Goal: Information Seeking & Learning: Learn about a topic

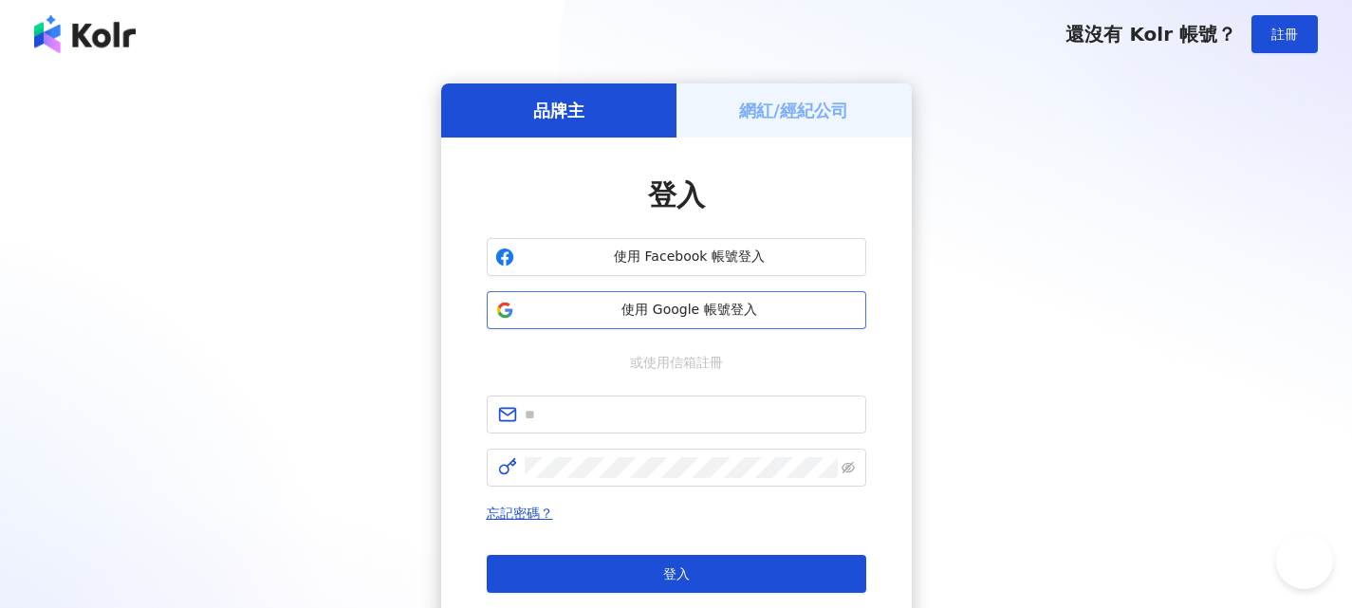
click at [717, 317] on span "使用 Google 帳號登入" at bounding box center [690, 310] width 336 height 19
drag, startPoint x: 1172, startPoint y: 277, endPoint x: 879, endPoint y: 354, distance: 302.1
click at [1164, 281] on div "品牌主 網紅/經紀公司 登入 使用 Facebook 帳號登入 使用 Google 帳號登入 或使用信箱註冊 忘記密碼？ 登入 還沒有 Kolr 帳號？ 立即…" at bounding box center [676, 375] width 1306 height 585
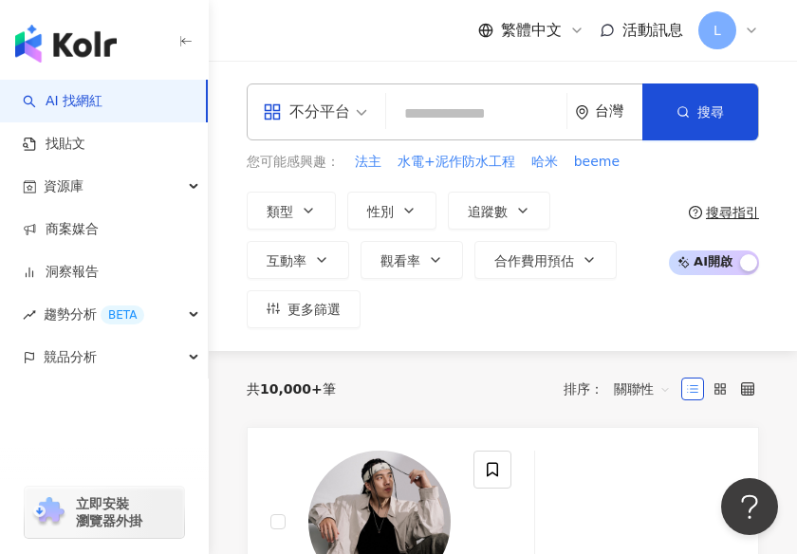
drag, startPoint x: 69, startPoint y: 416, endPoint x: 147, endPoint y: 382, distance: 84.6
click at [70, 416] on div "button" at bounding box center [104, 441] width 209 height 125
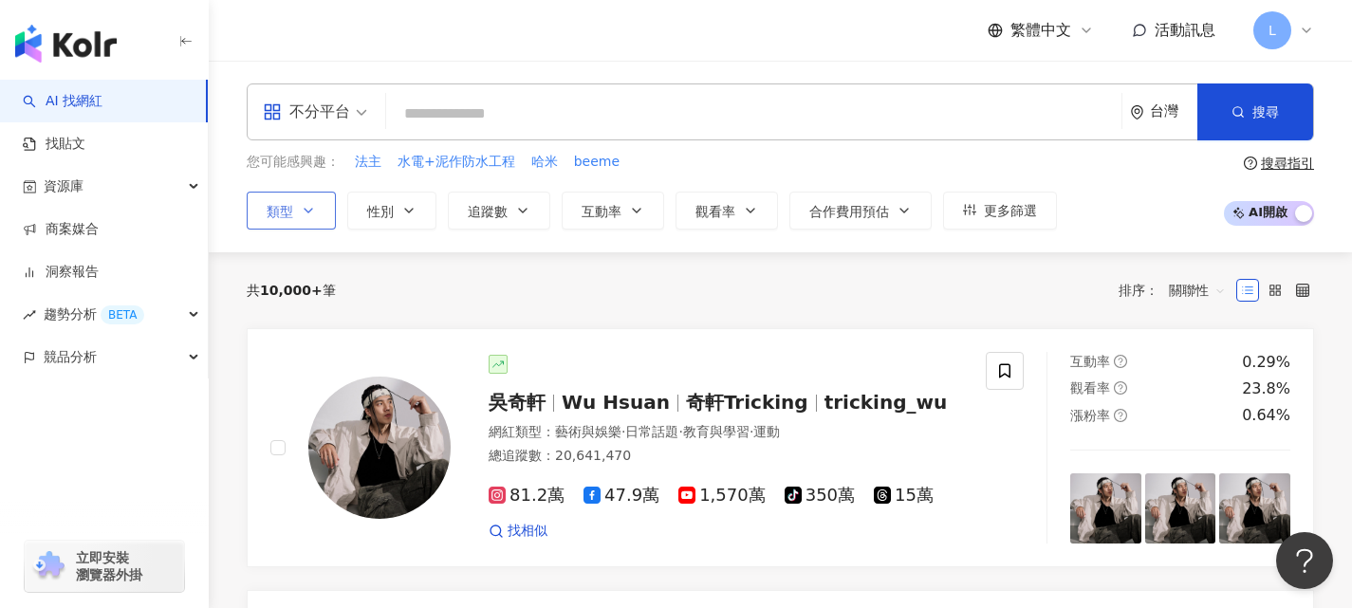
click at [307, 213] on icon "button" at bounding box center [308, 210] width 15 height 15
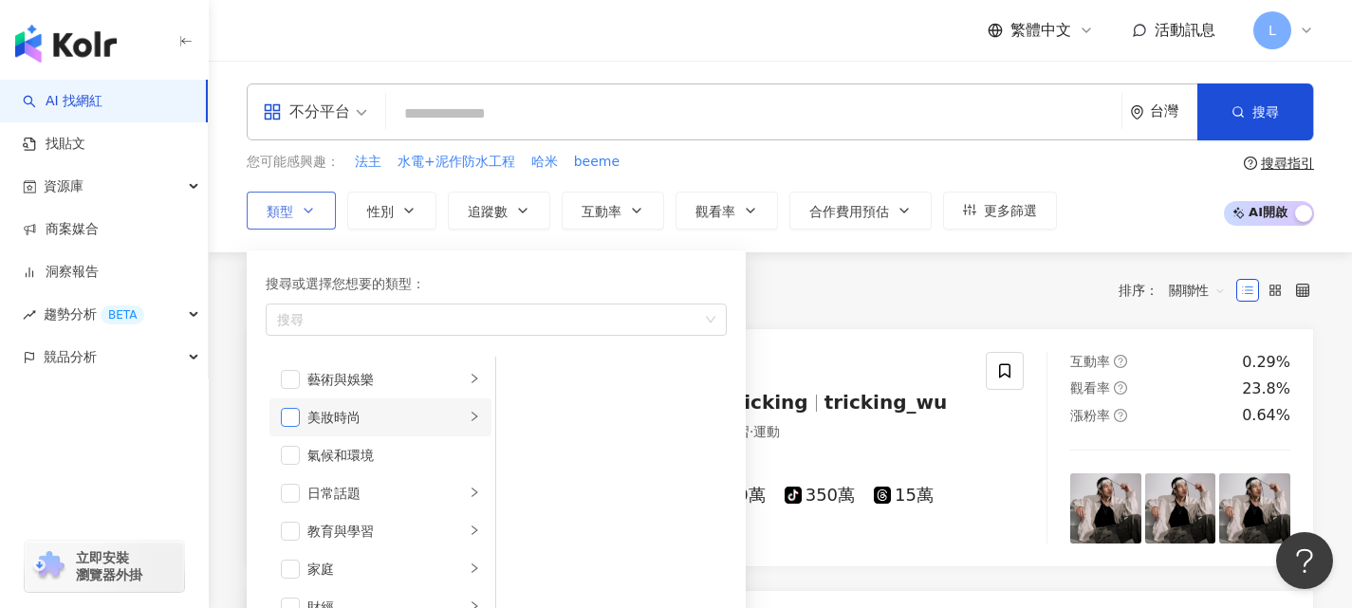
click at [295, 416] on span "button" at bounding box center [290, 417] width 19 height 19
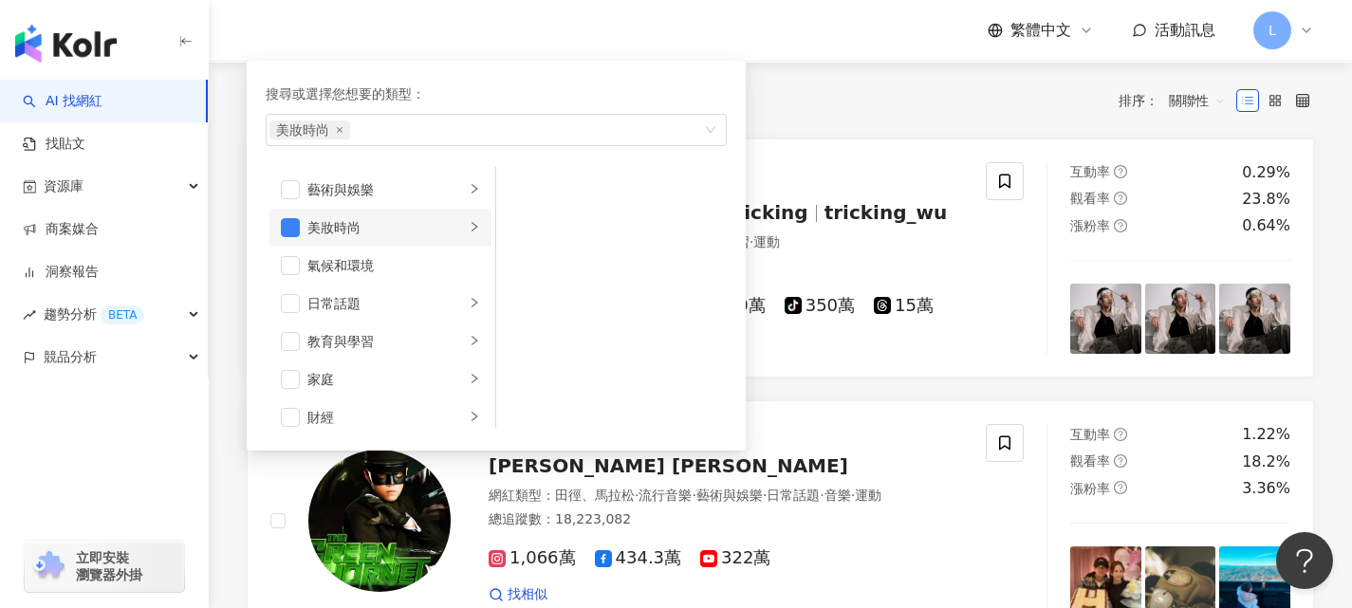
click at [435, 231] on div "美妝時尚" at bounding box center [385, 227] width 157 height 21
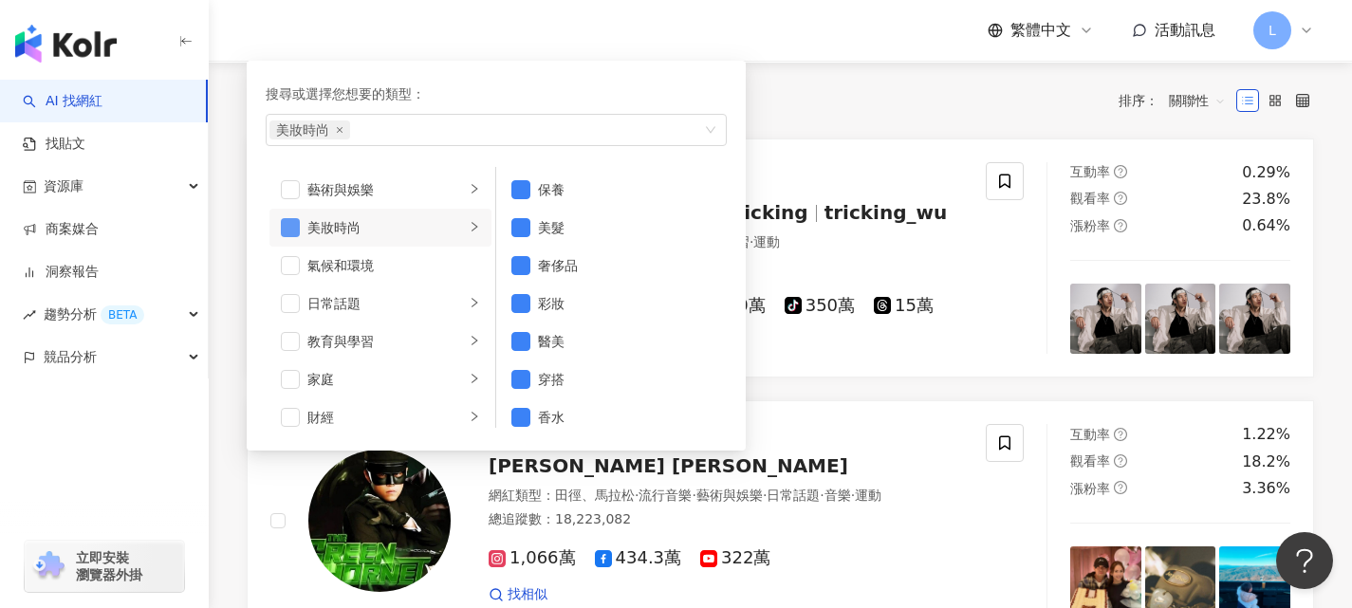
click at [292, 230] on span "button" at bounding box center [290, 227] width 19 height 19
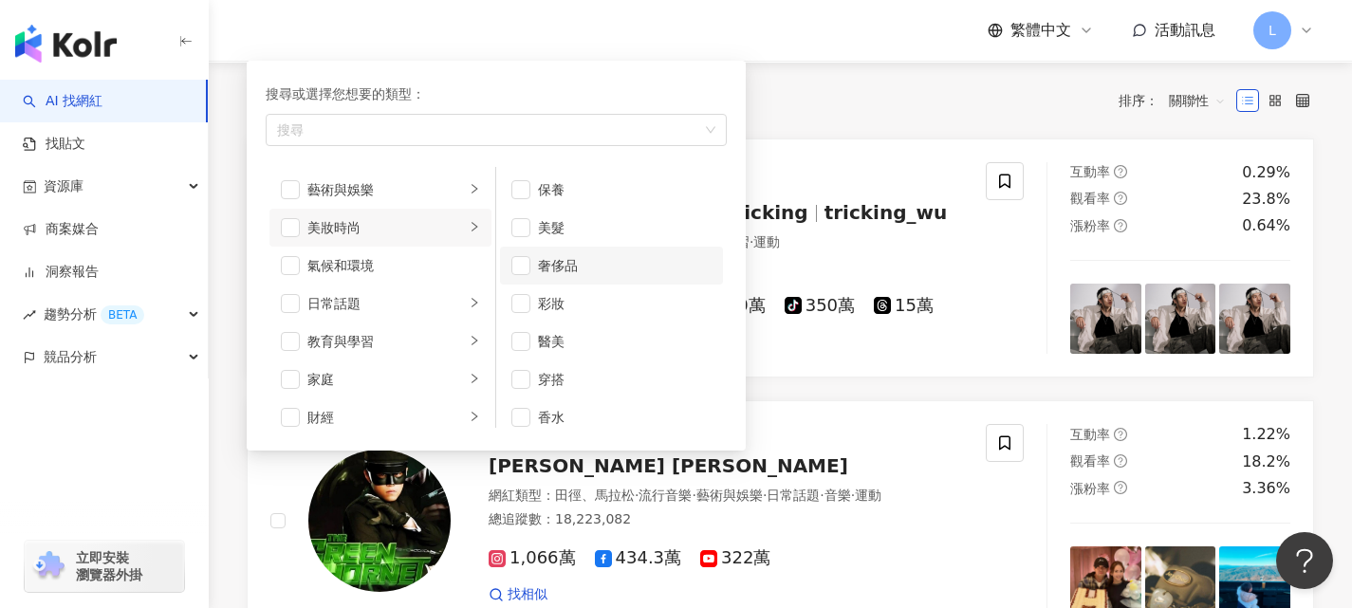
scroll to position [12, 0]
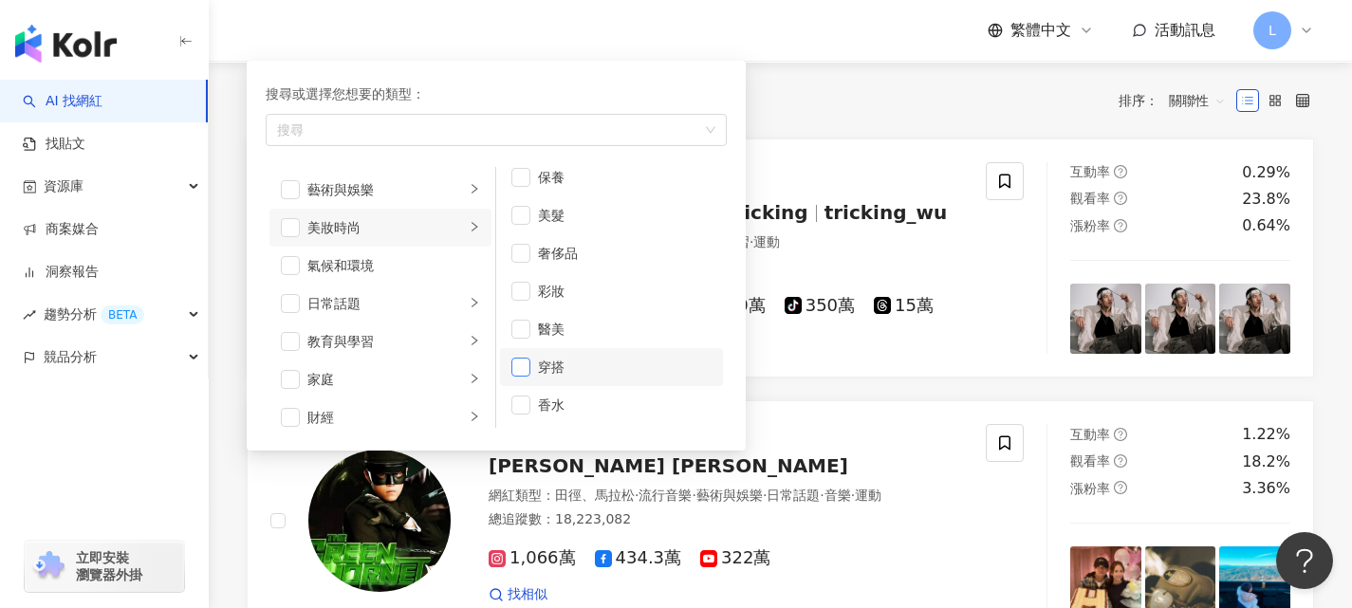
click at [514, 370] on span "button" at bounding box center [520, 367] width 19 height 19
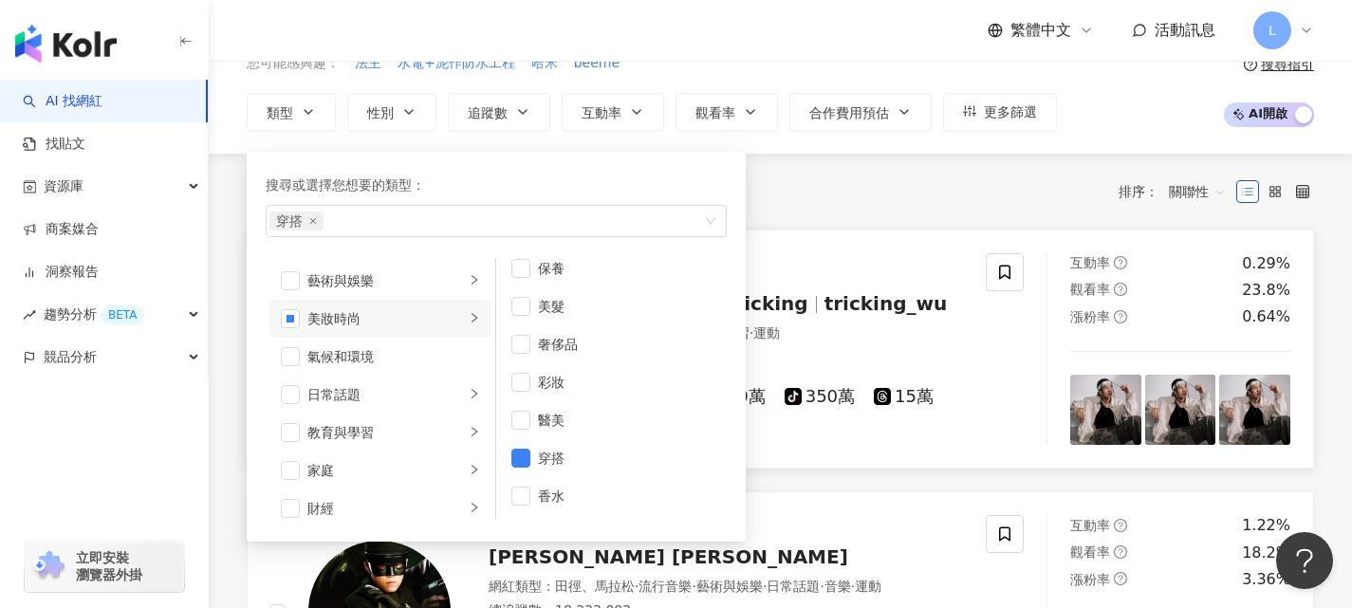
scroll to position [95, 0]
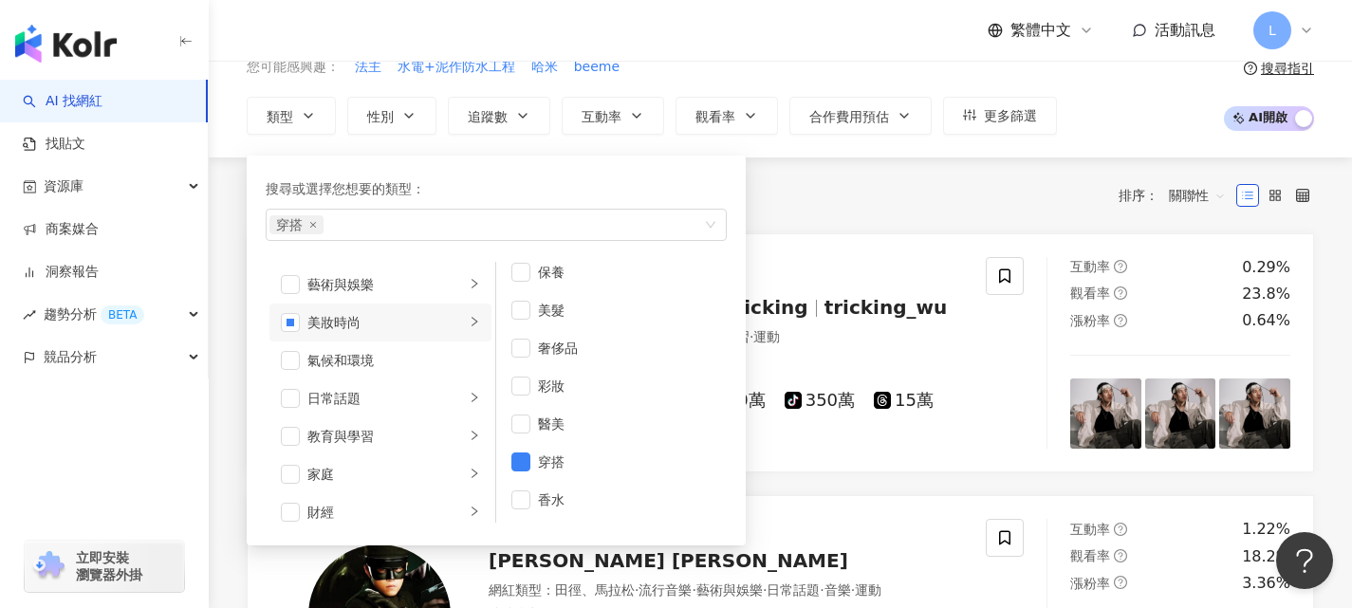
click at [791, 213] on div "共 10,000+ 筆 排序： 關聯性" at bounding box center [780, 195] width 1067 height 76
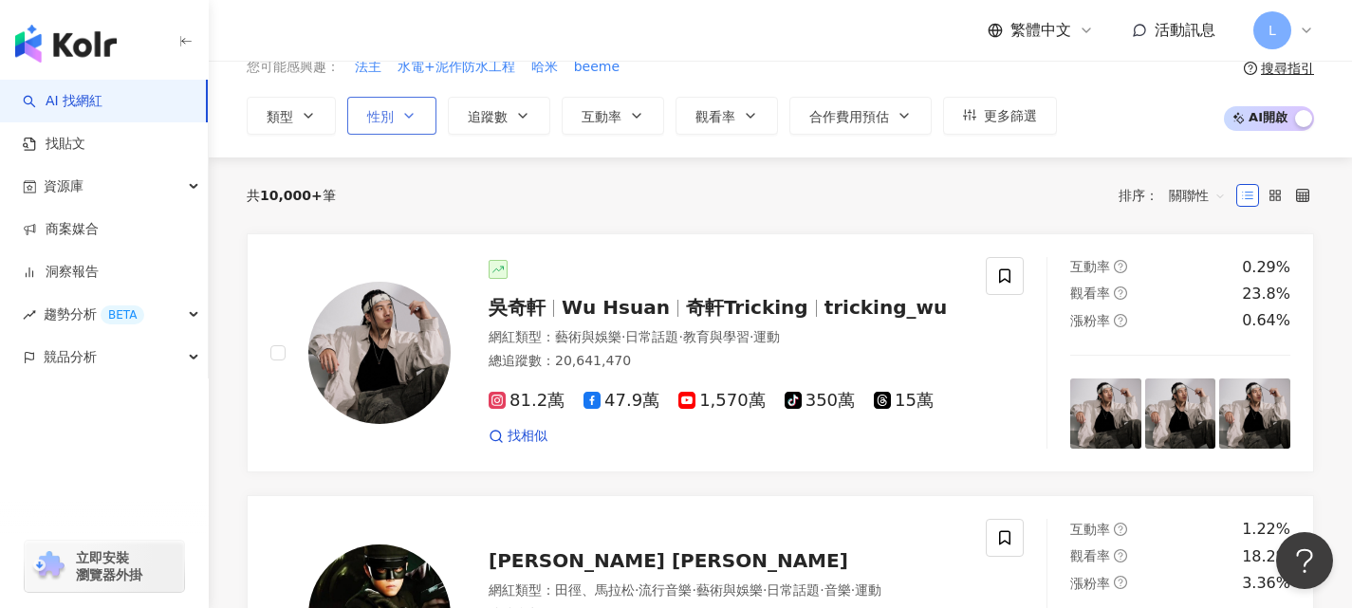
click at [404, 37] on input "search" at bounding box center [754, 19] width 720 height 36
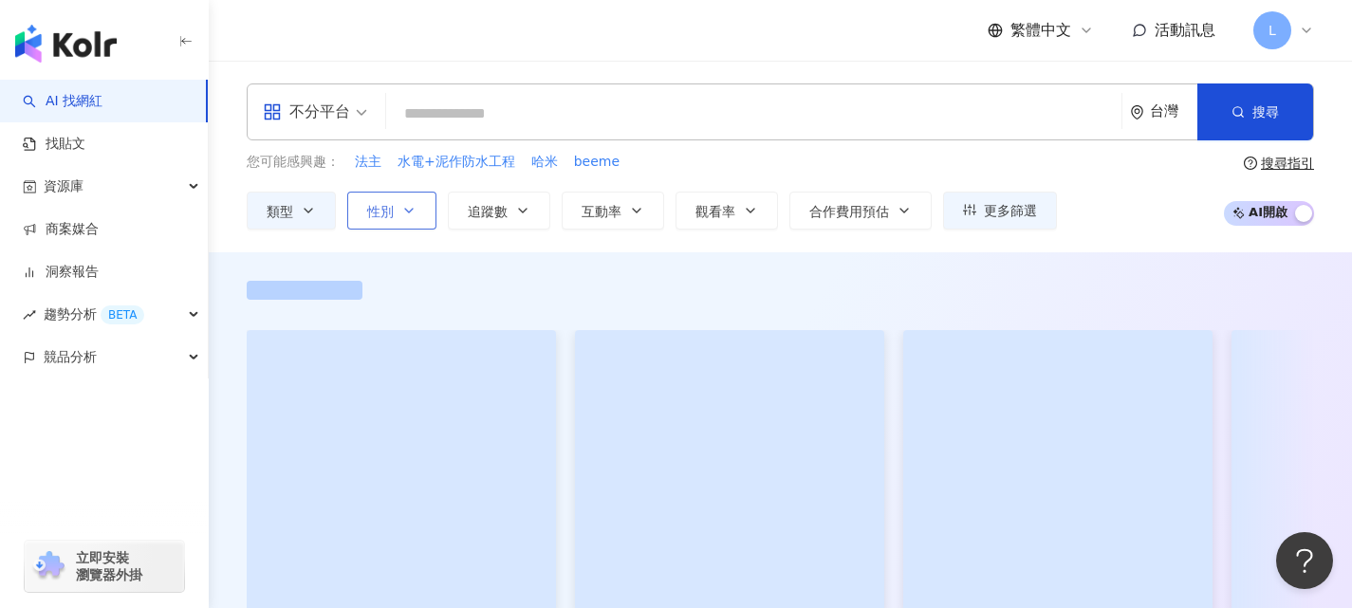
click at [399, 225] on button "性別" at bounding box center [391, 211] width 89 height 38
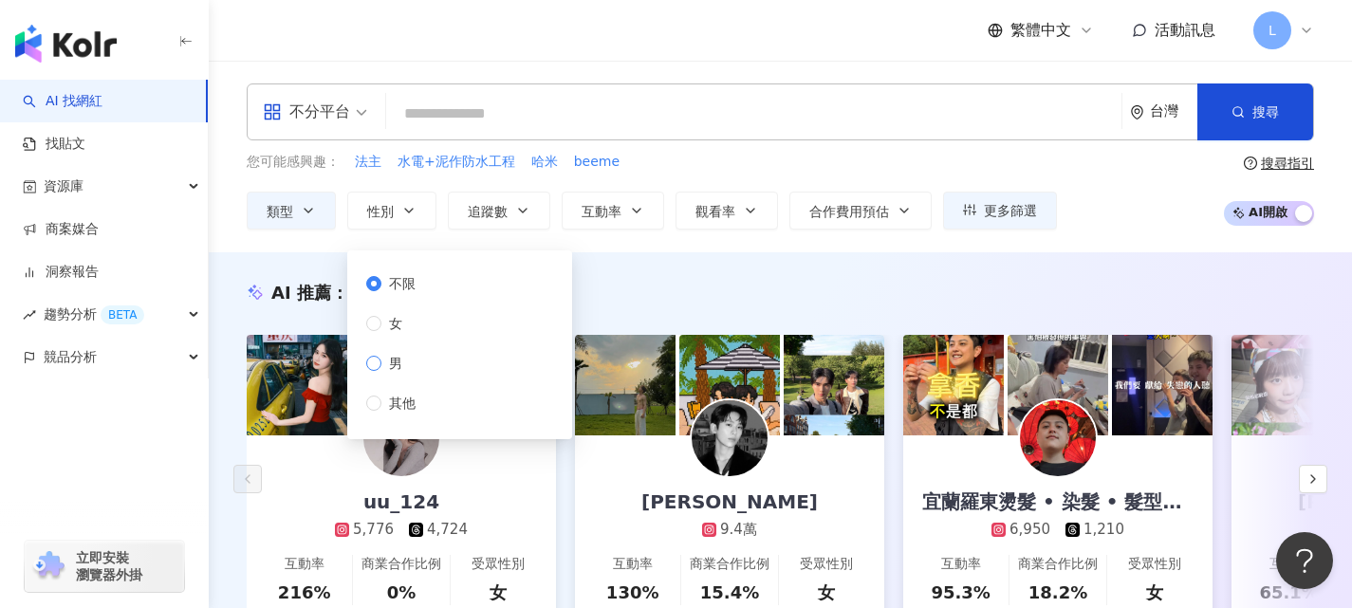
click at [388, 362] on span "男" at bounding box center [395, 363] width 28 height 21
click at [732, 274] on div "AI 推薦 ： 精選優質網紅 uu_124 5,776 4,724 互動率 216% 商業合作比例 0% 受眾性別 女 Leiro Lai 9.4萬 互動率 …" at bounding box center [780, 472] width 1143 height 440
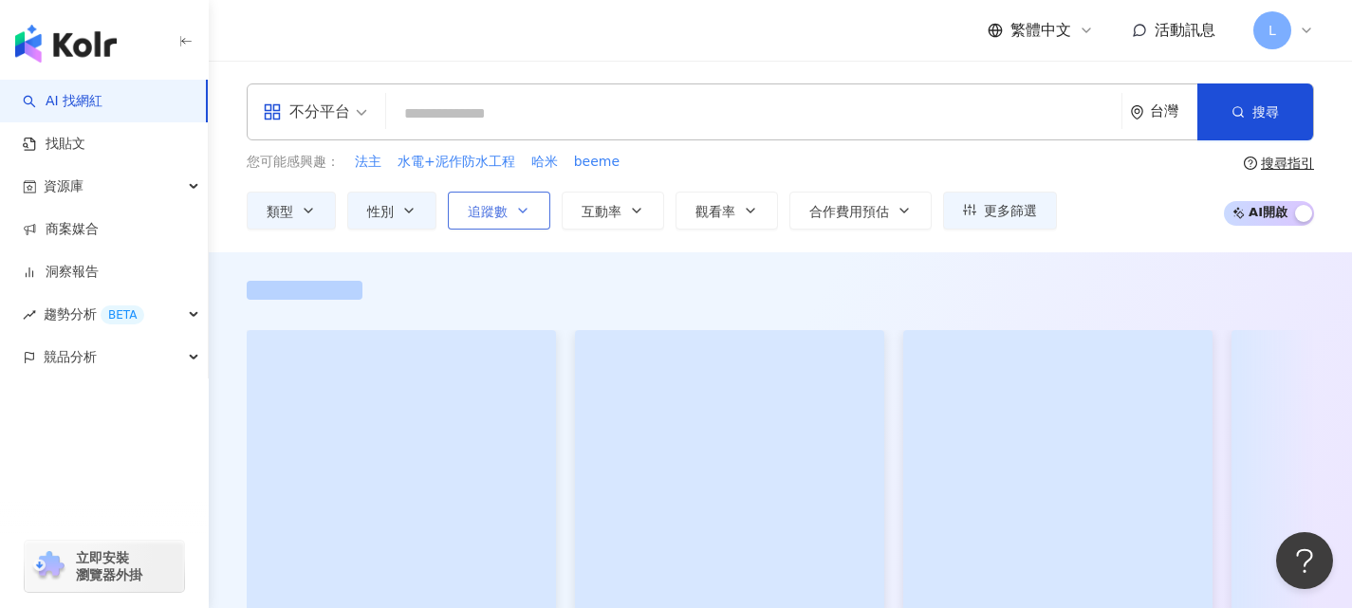
click at [517, 212] on icon "button" at bounding box center [522, 210] width 15 height 15
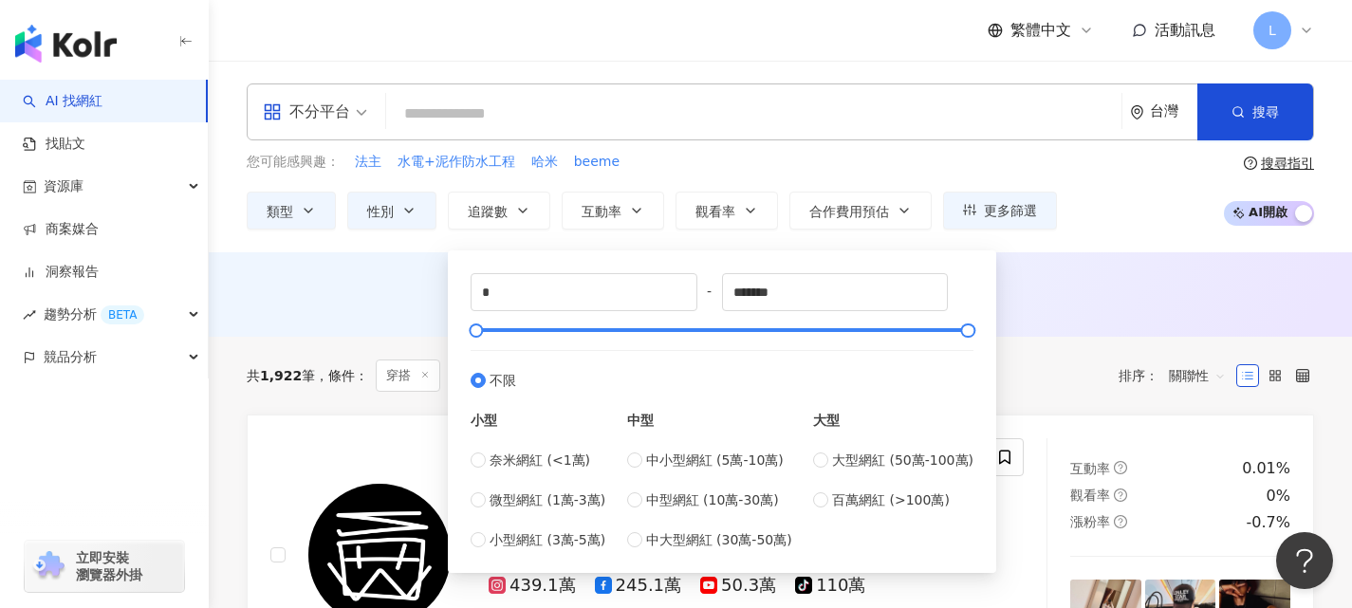
type input "******"
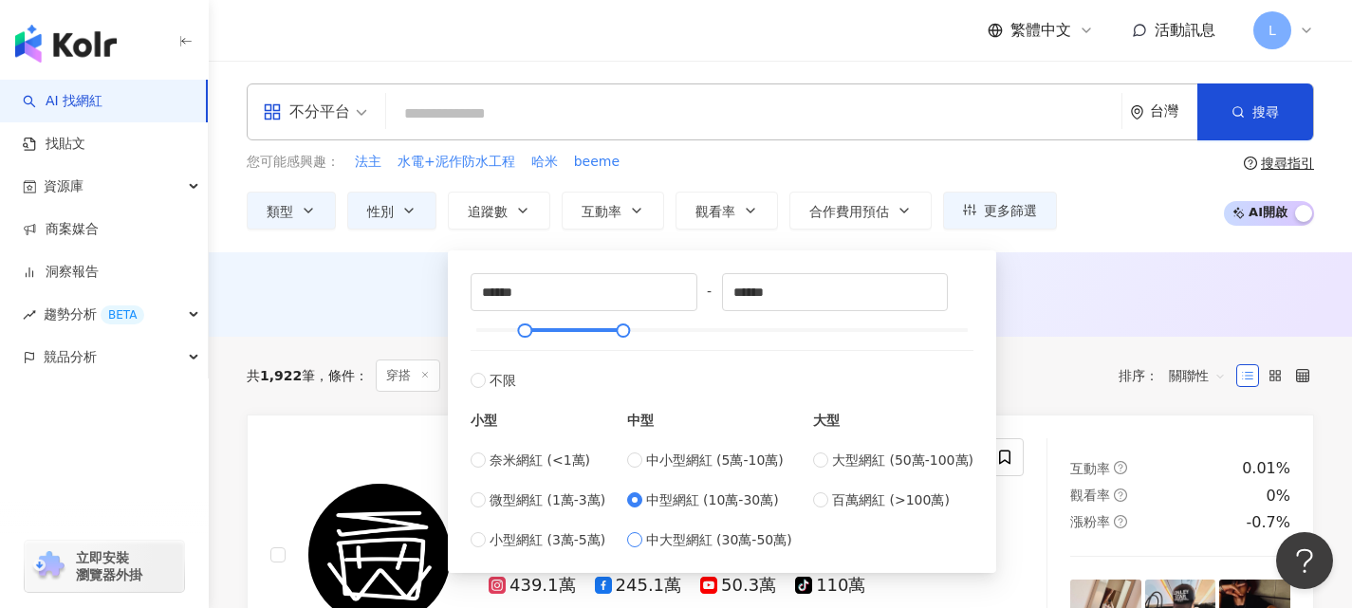
type input "******"
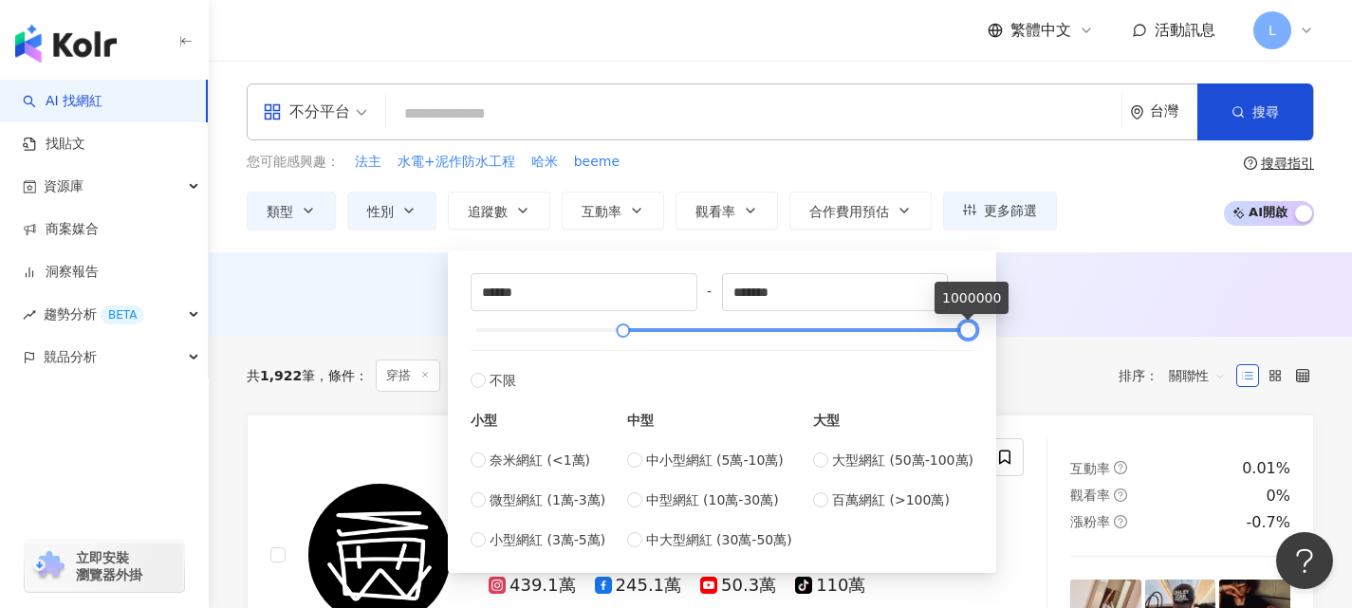
drag, startPoint x: 722, startPoint y: 328, endPoint x: 978, endPoint y: 334, distance: 256.2
click at [973, 334] on div at bounding box center [968, 330] width 10 height 10
click at [1121, 342] on div "共 1,922 筆 條件 ： 穿搭 性別：男 重置 排序： 關聯性" at bounding box center [780, 376] width 1067 height 78
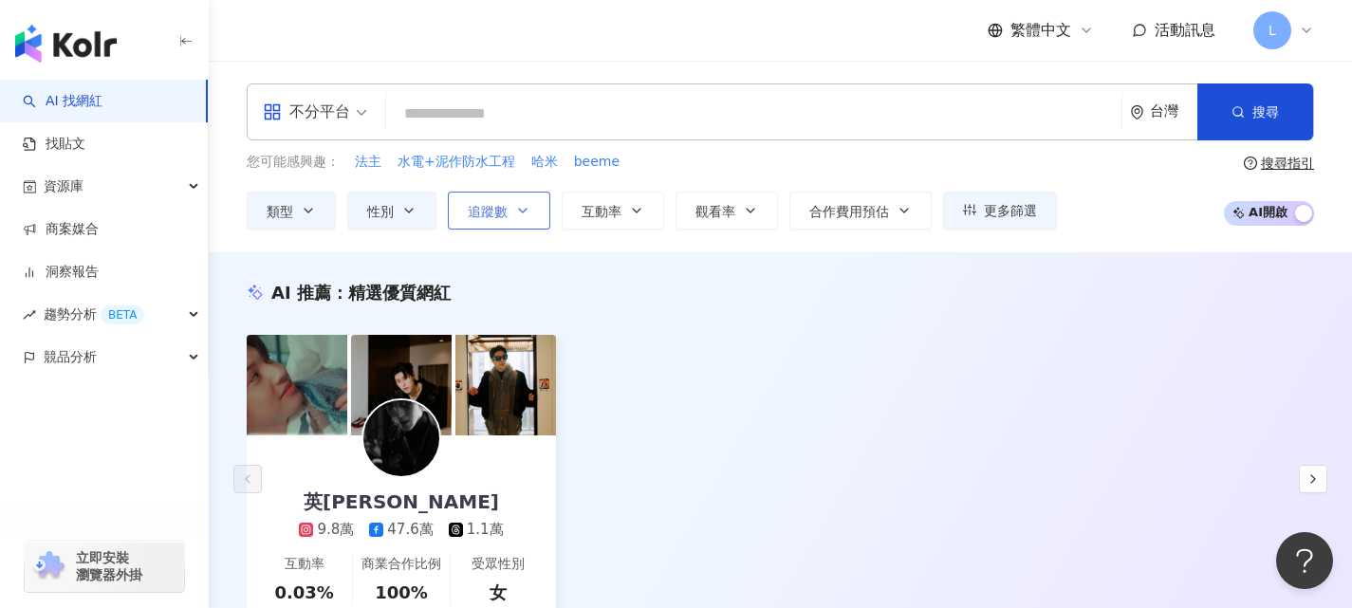
click at [512, 206] on button "追蹤數" at bounding box center [499, 211] width 102 height 38
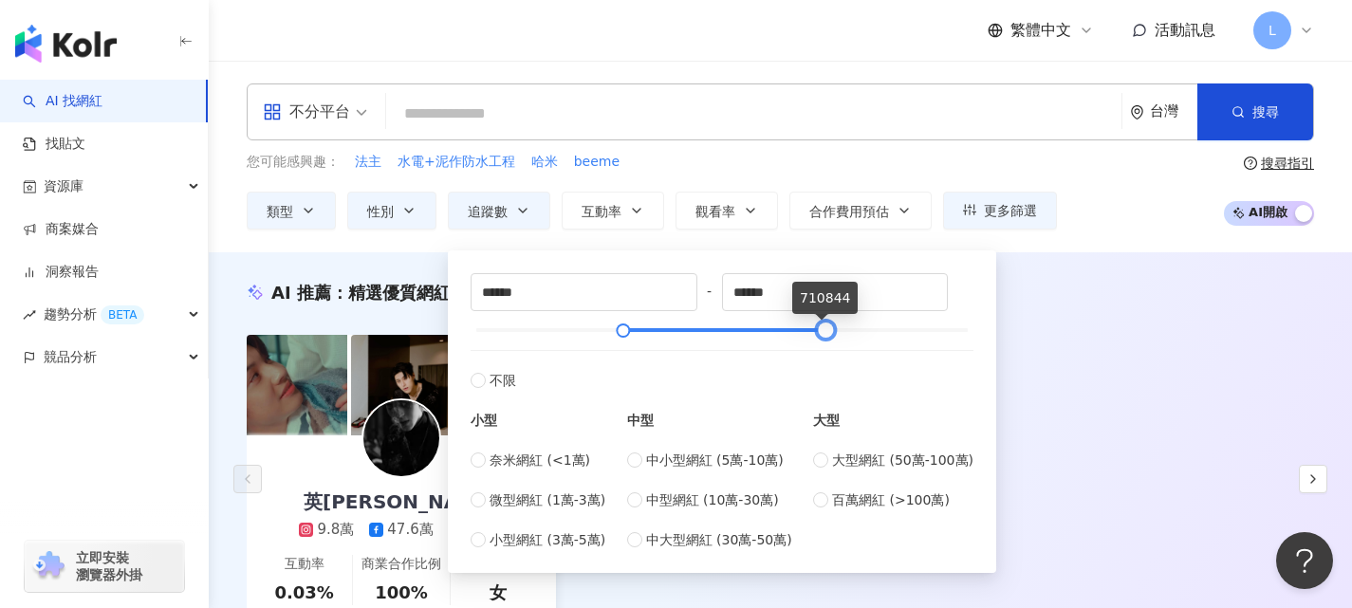
type input "******"
drag, startPoint x: 964, startPoint y: 325, endPoint x: 822, endPoint y: 342, distance: 143.3
click at [822, 342] on div "****** - ****** 不限 小型 奈米網紅 (<1萬) 微型網紅 (1萬-3萬) 小型網紅 (3萬-5萬) 中型 中小型網紅 (5萬-10萬) 中型…" at bounding box center [722, 411] width 503 height 277
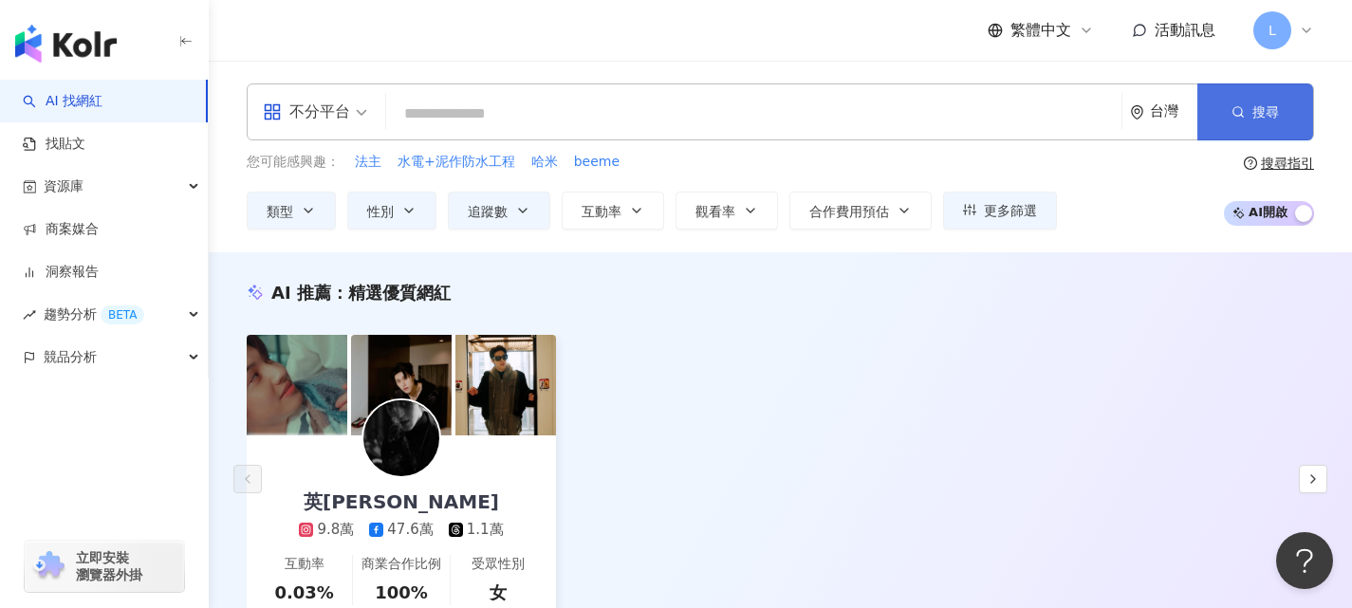
click at [1247, 105] on button "搜尋" at bounding box center [1255, 111] width 116 height 57
click at [1016, 208] on span "更多篩選" at bounding box center [1010, 210] width 53 height 15
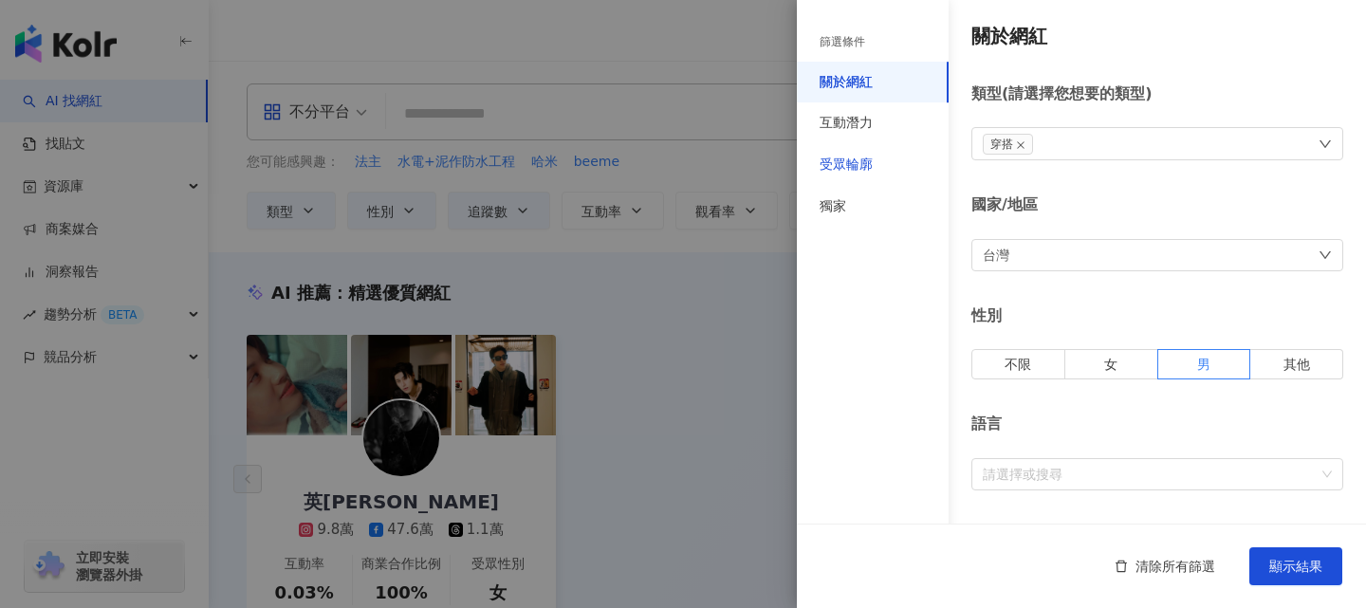
click at [865, 161] on div "受眾輪廓" at bounding box center [846, 165] width 53 height 19
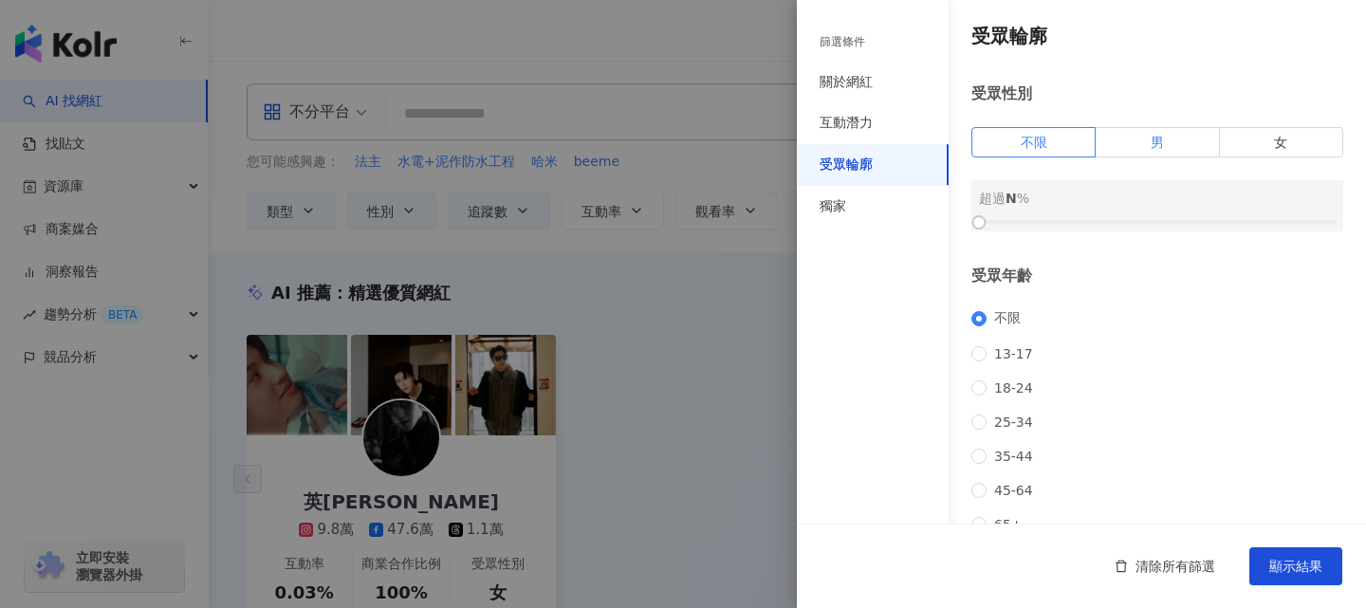
click at [1151, 146] on span "男" at bounding box center [1157, 142] width 13 height 15
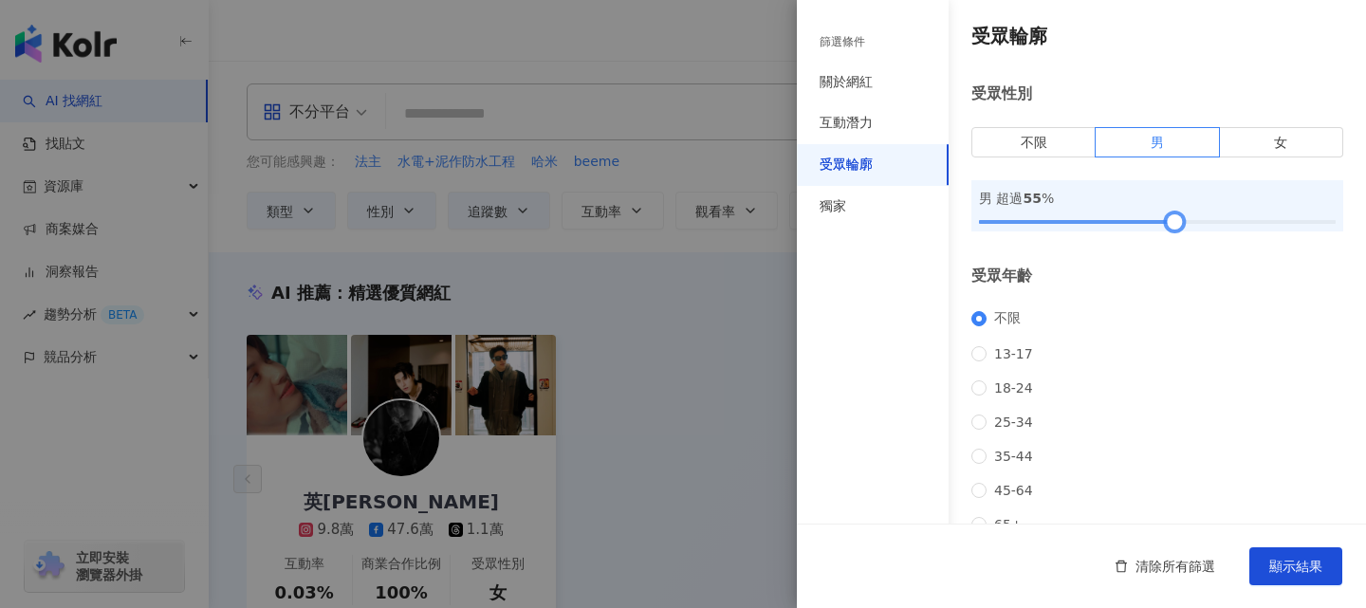
drag, startPoint x: 976, startPoint y: 221, endPoint x: 1165, endPoint y: 227, distance: 188.9
click at [1170, 227] on div at bounding box center [1175, 222] width 10 height 10
click at [1294, 572] on span "顯示結果" at bounding box center [1295, 566] width 53 height 15
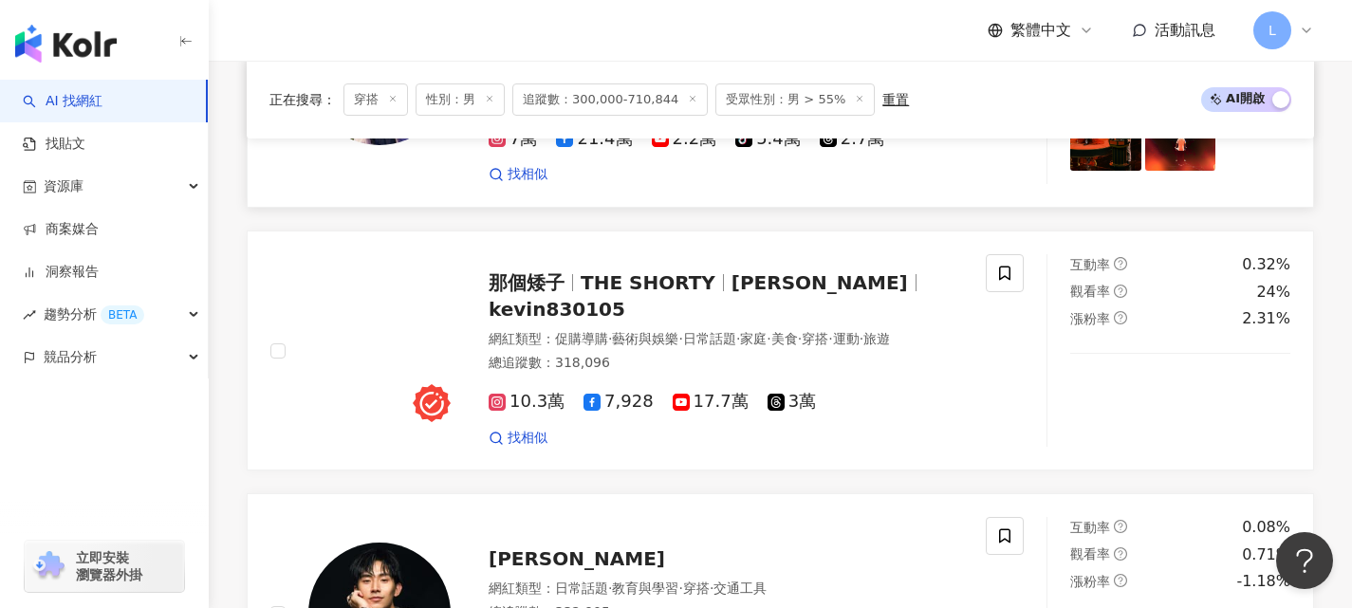
scroll to position [2182, 0]
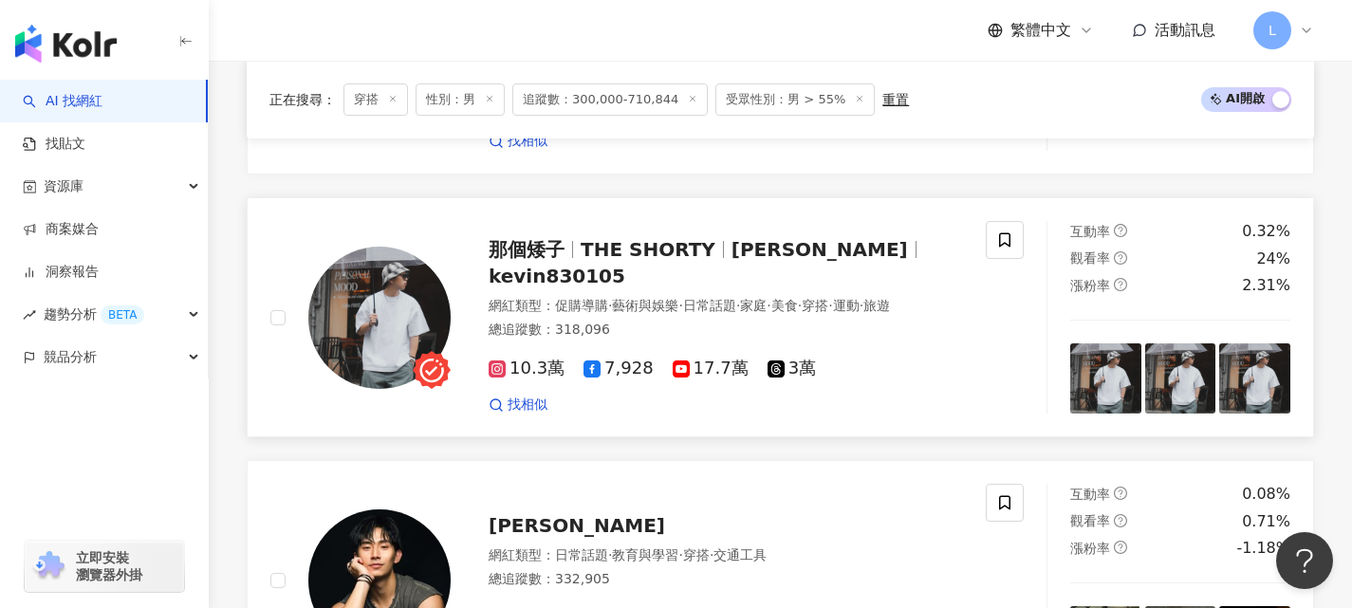
click at [596, 238] on span "THE SHORTY" at bounding box center [648, 249] width 135 height 23
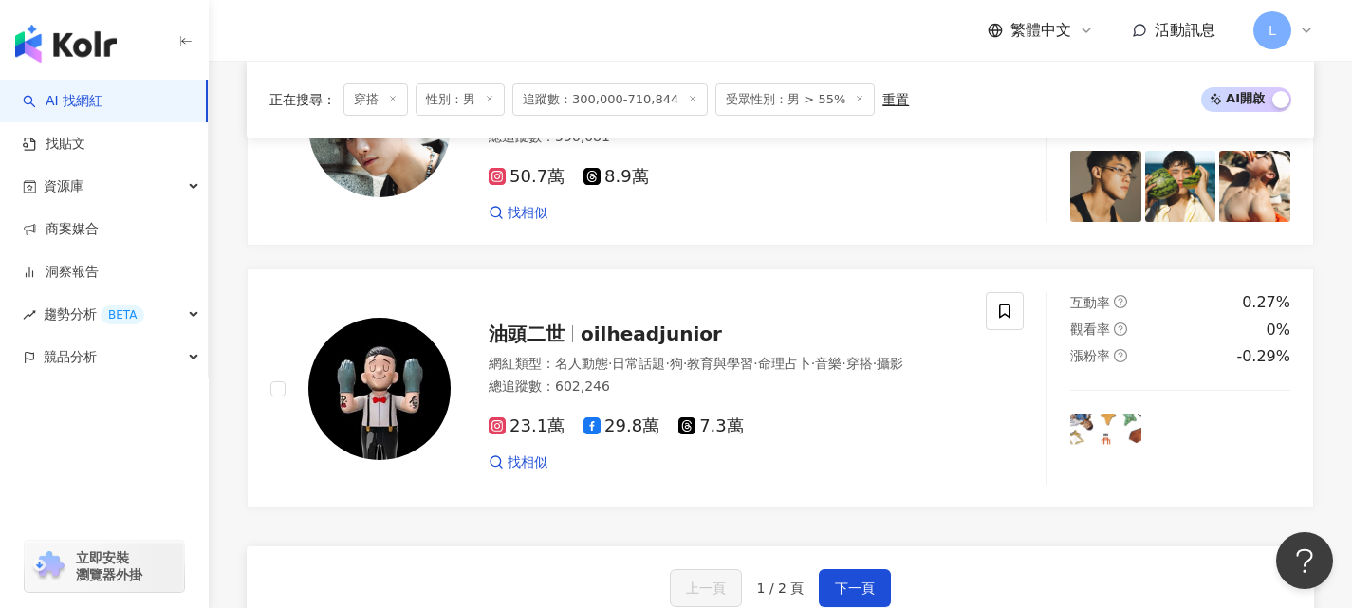
scroll to position [3320, 0]
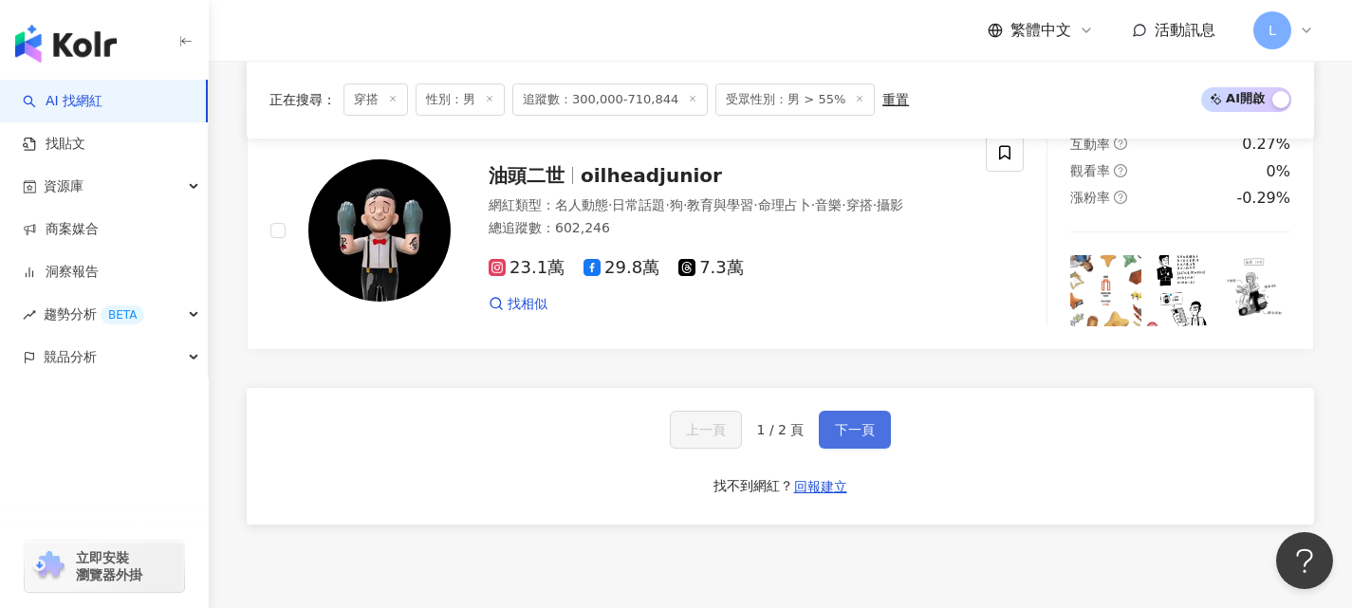
click at [865, 422] on span "下一頁" at bounding box center [855, 429] width 40 height 15
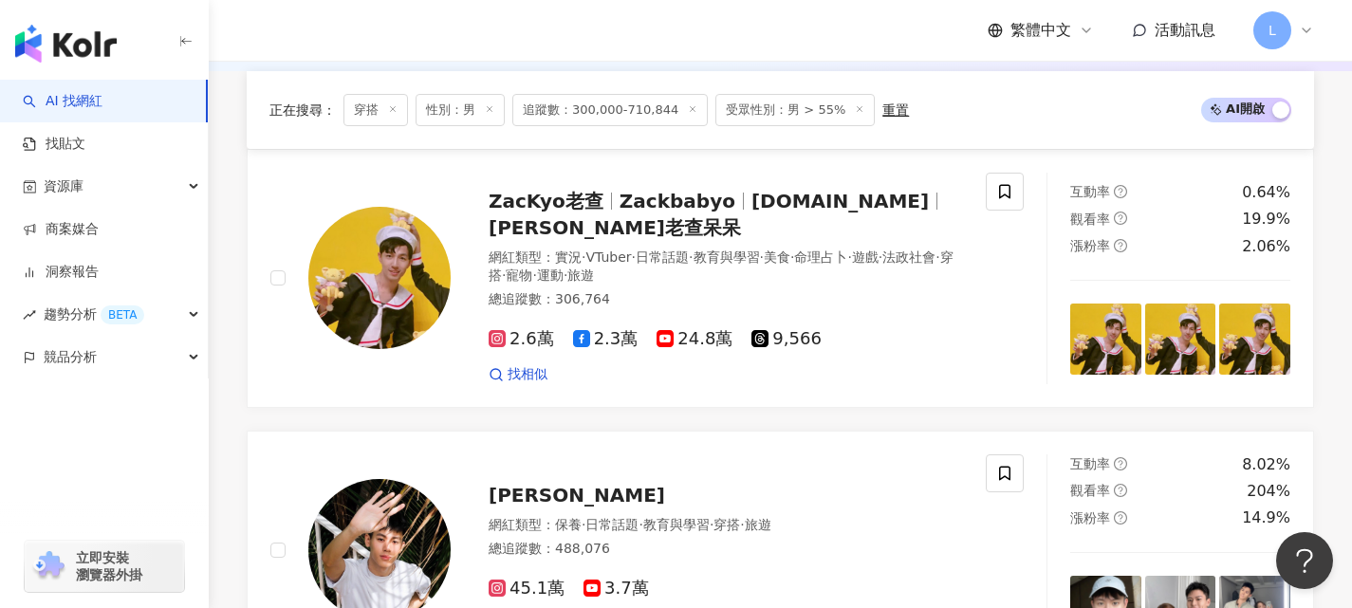
scroll to position [0, 0]
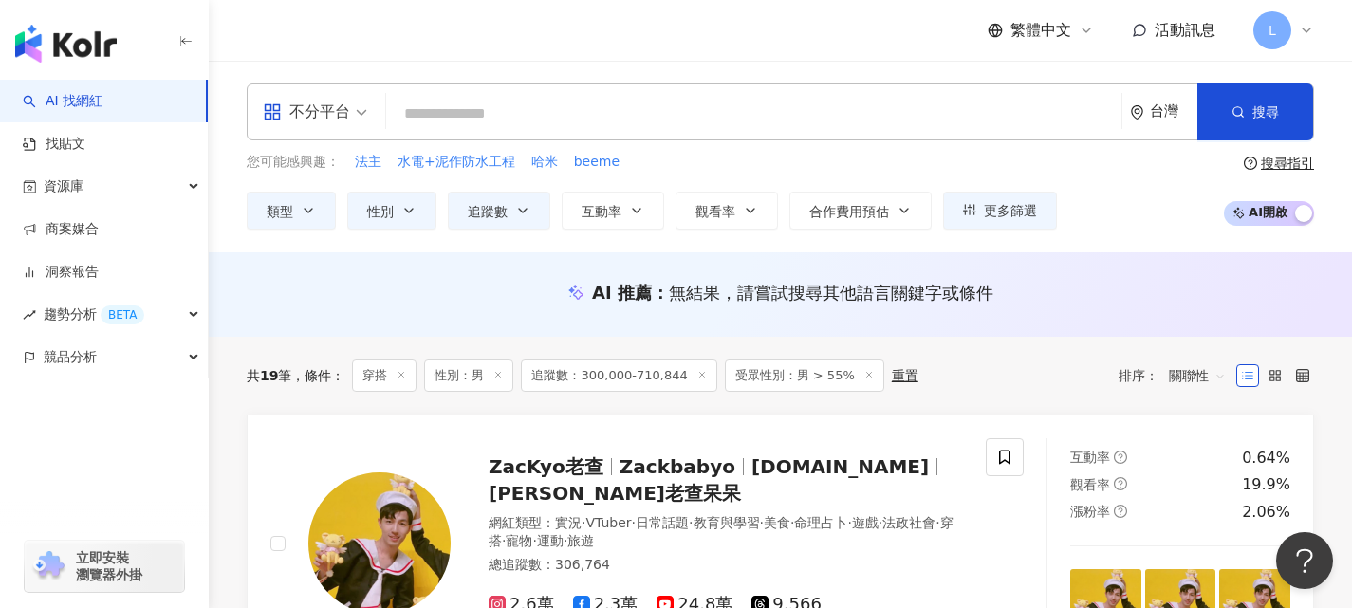
click at [460, 116] on input "search" at bounding box center [754, 114] width 720 height 36
paste input "****"
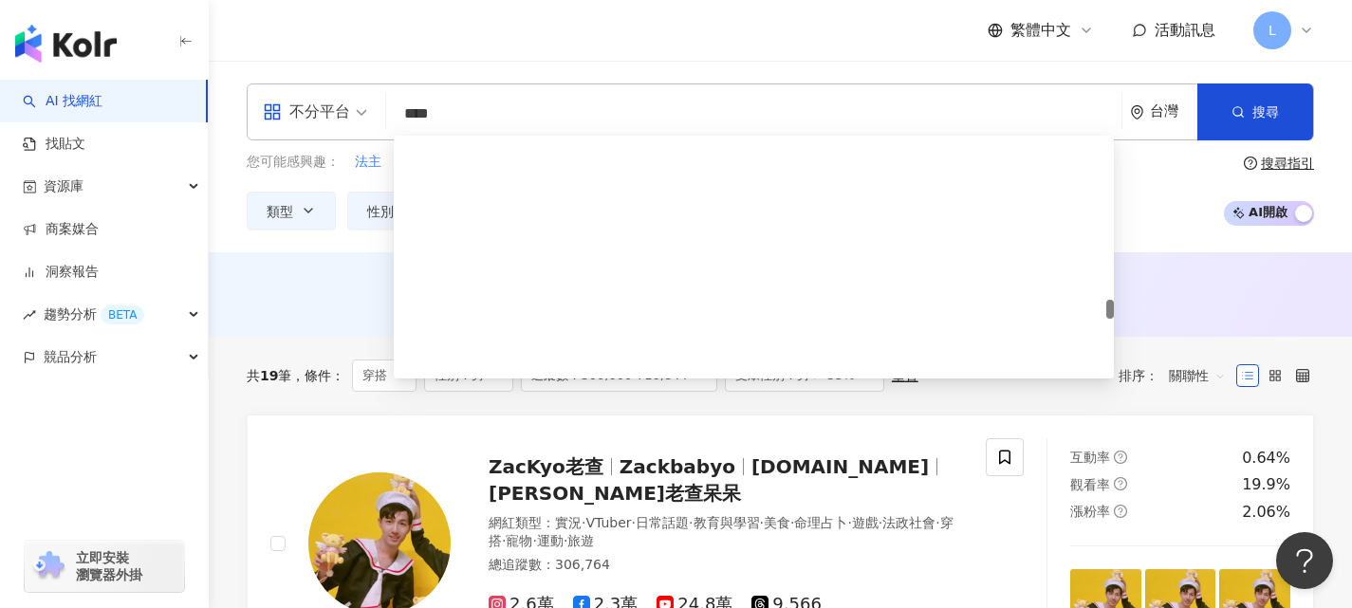
scroll to position [2467, 0]
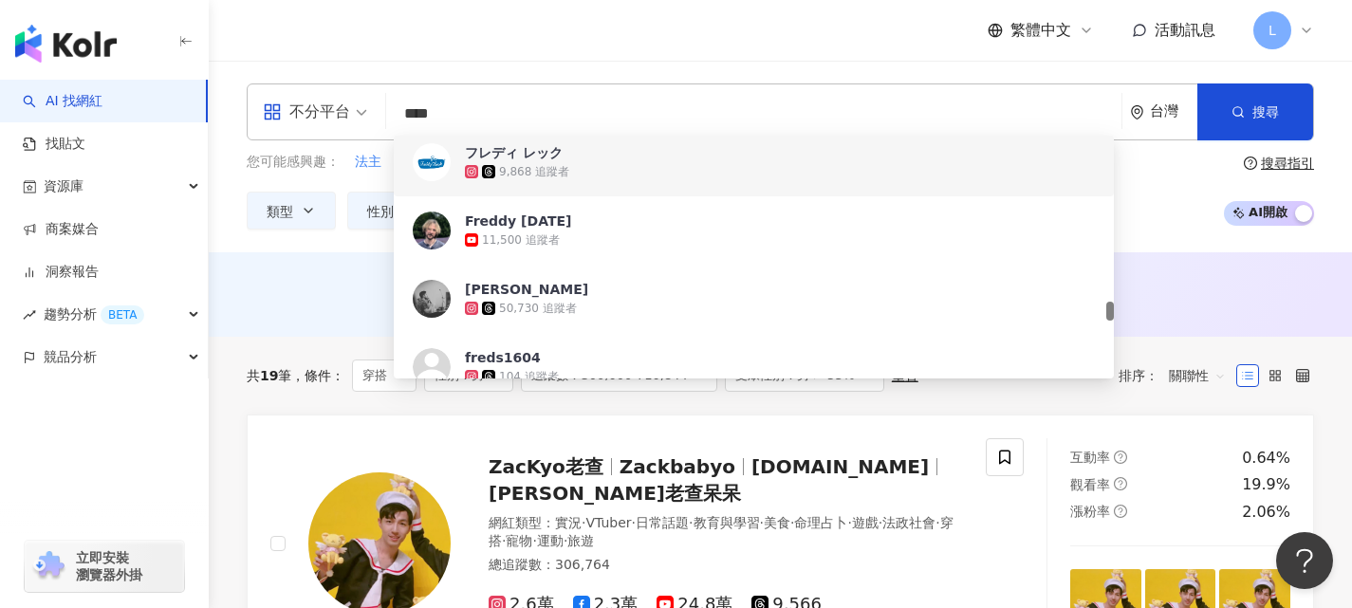
drag, startPoint x: 455, startPoint y: 108, endPoint x: 340, endPoint y: 107, distance: 115.7
click at [315, 115] on div "不分平台 **** 台灣 搜尋 b943a3a1-57d1-475f-9fa3-47312c7f8929 1b5a3cf1-ce88-4e1f-96ad-2e…" at bounding box center [780, 111] width 1067 height 57
paste input "***"
type input "*******"
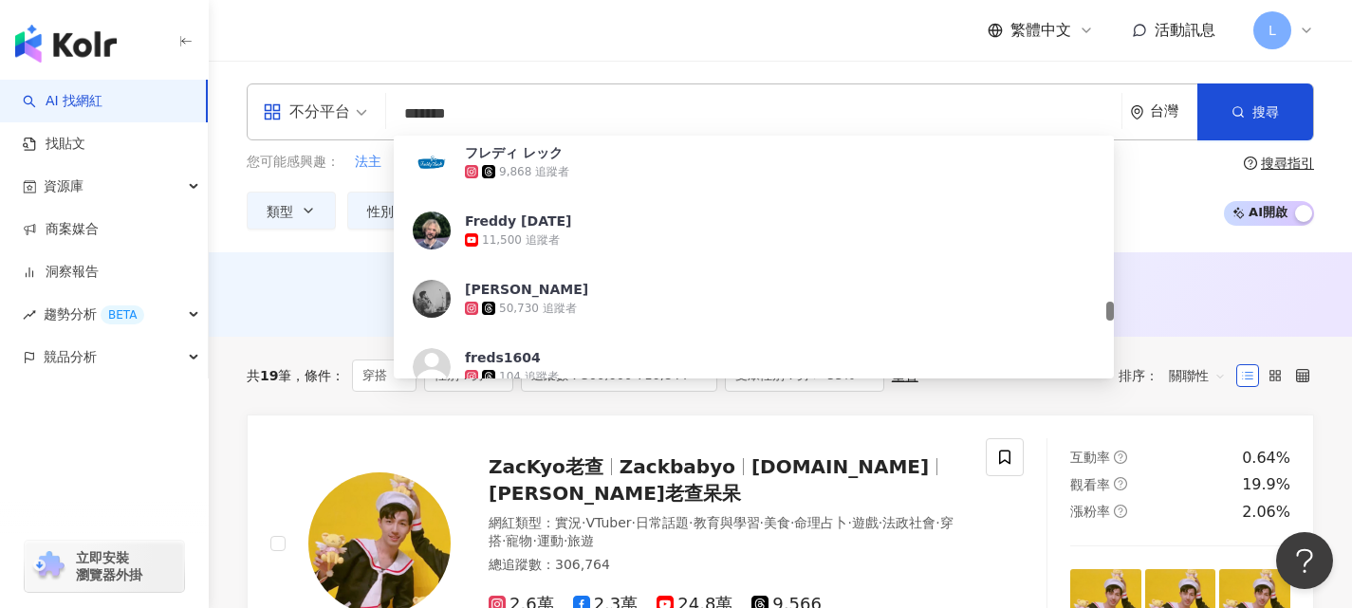
scroll to position [0, 0]
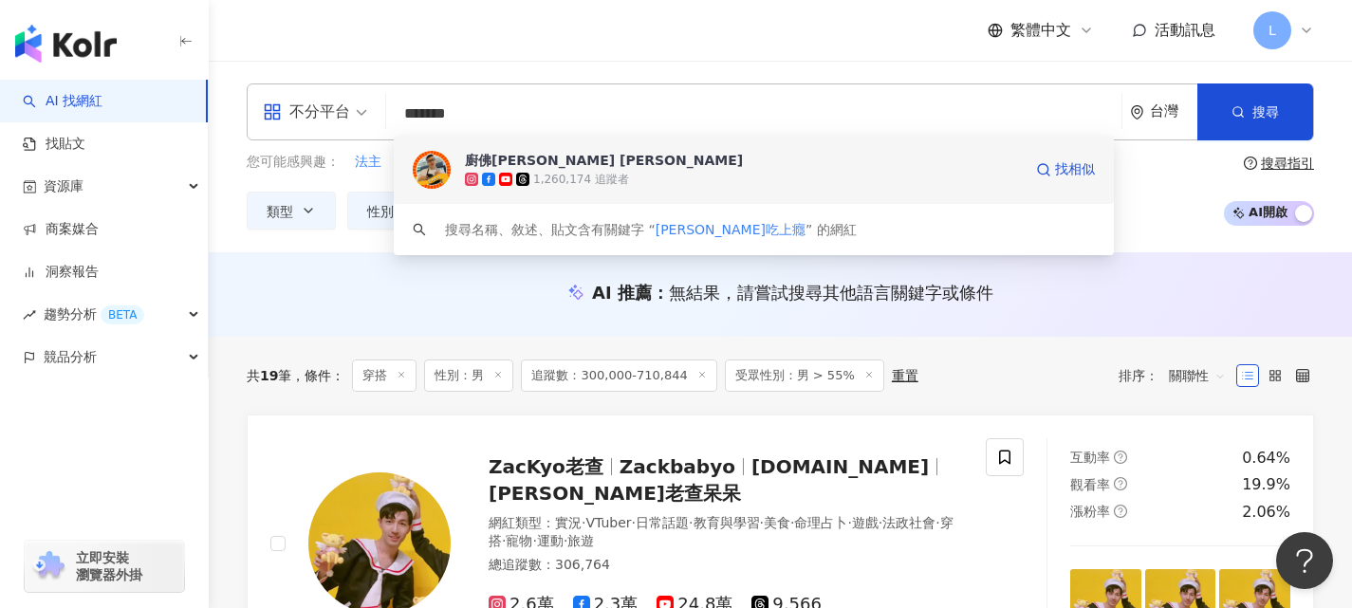
click at [580, 168] on span "廚佛瑞德 Fred" at bounding box center [743, 160] width 557 height 19
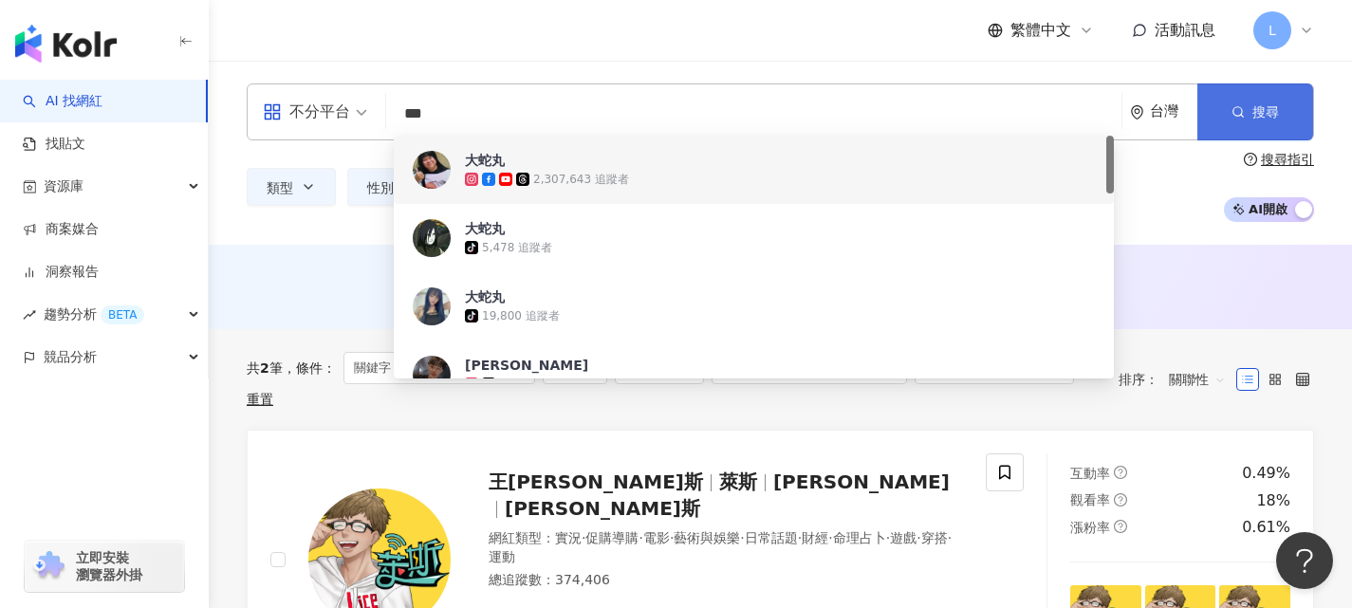
click at [1267, 114] on span "搜尋" at bounding box center [1265, 111] width 27 height 15
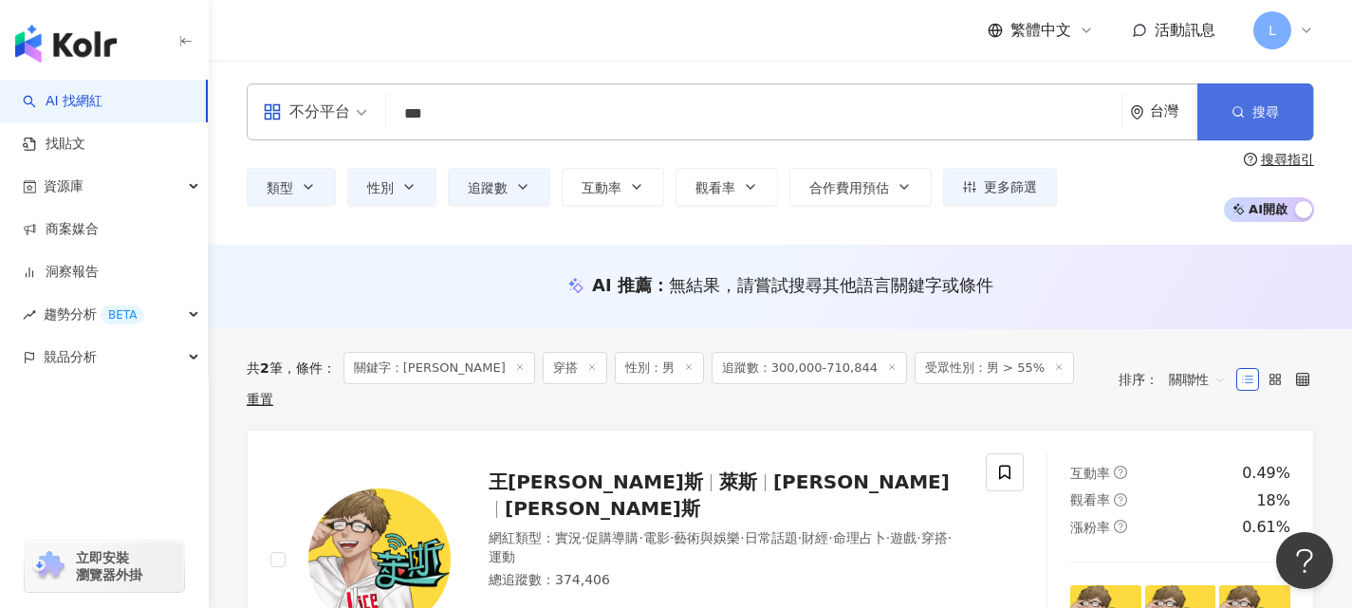
click at [1268, 111] on span "搜尋" at bounding box center [1265, 111] width 27 height 15
drag, startPoint x: 417, startPoint y: 119, endPoint x: 430, endPoint y: 115, distance: 12.9
click at [420, 119] on input "***" at bounding box center [754, 114] width 720 height 36
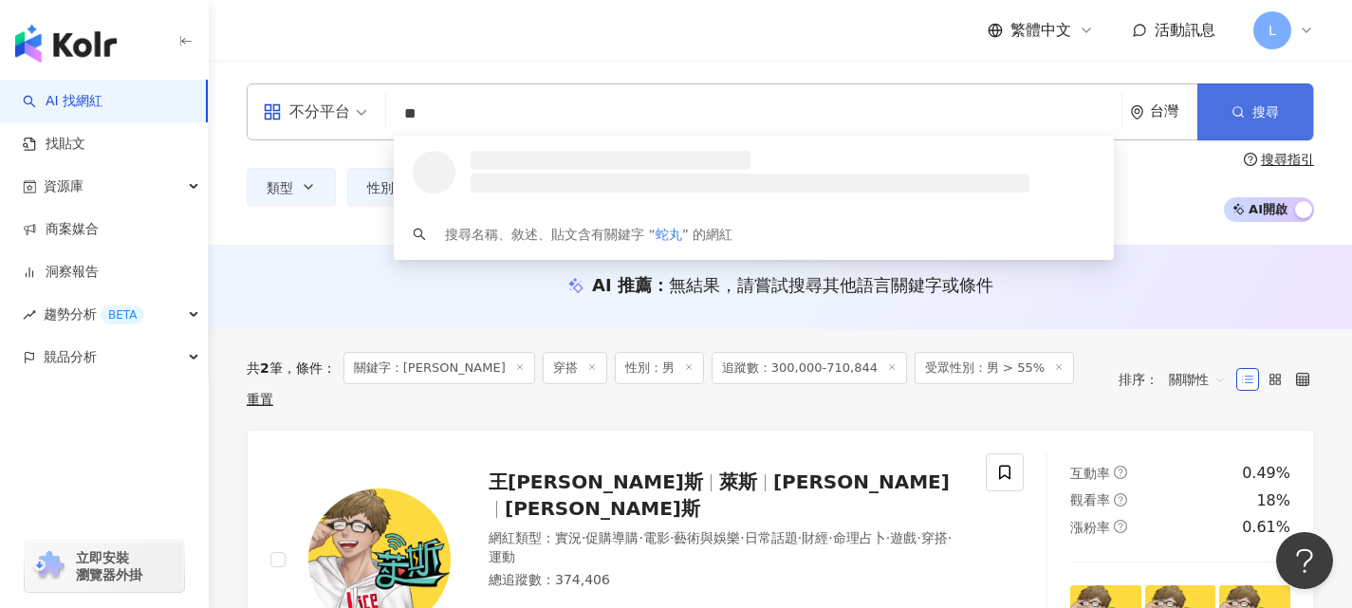
click at [1288, 107] on button "搜尋" at bounding box center [1255, 111] width 116 height 57
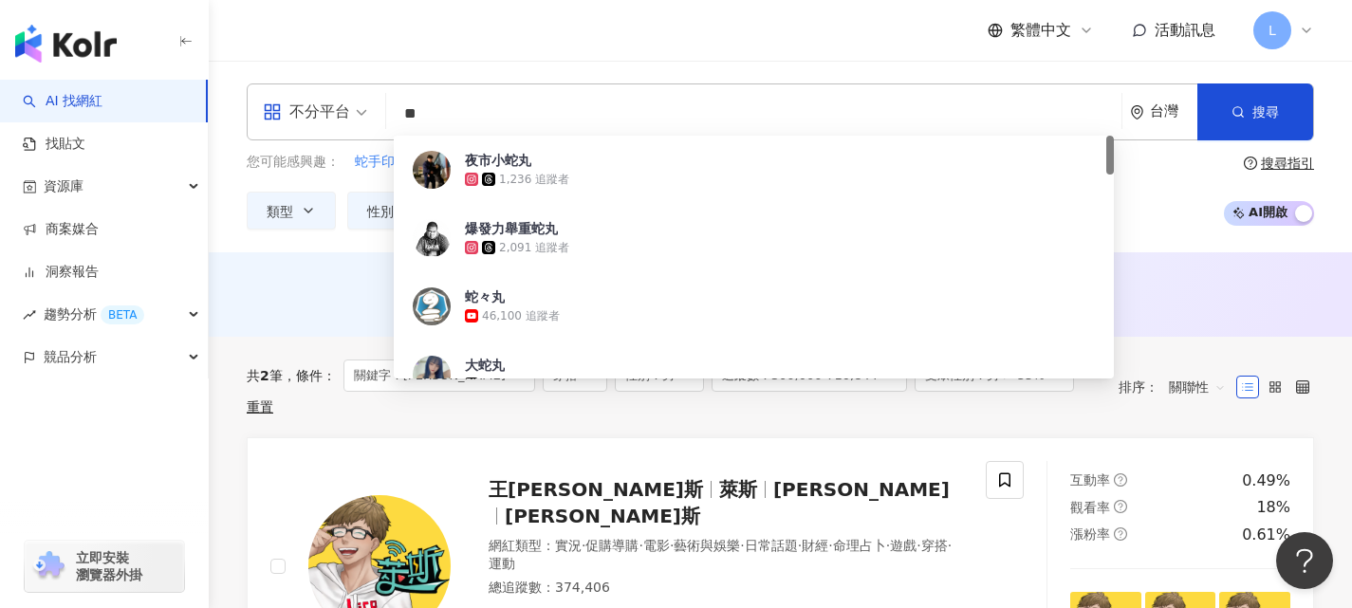
click at [468, 113] on input "**" at bounding box center [754, 114] width 720 height 36
click at [411, 119] on input "**" at bounding box center [754, 114] width 720 height 36
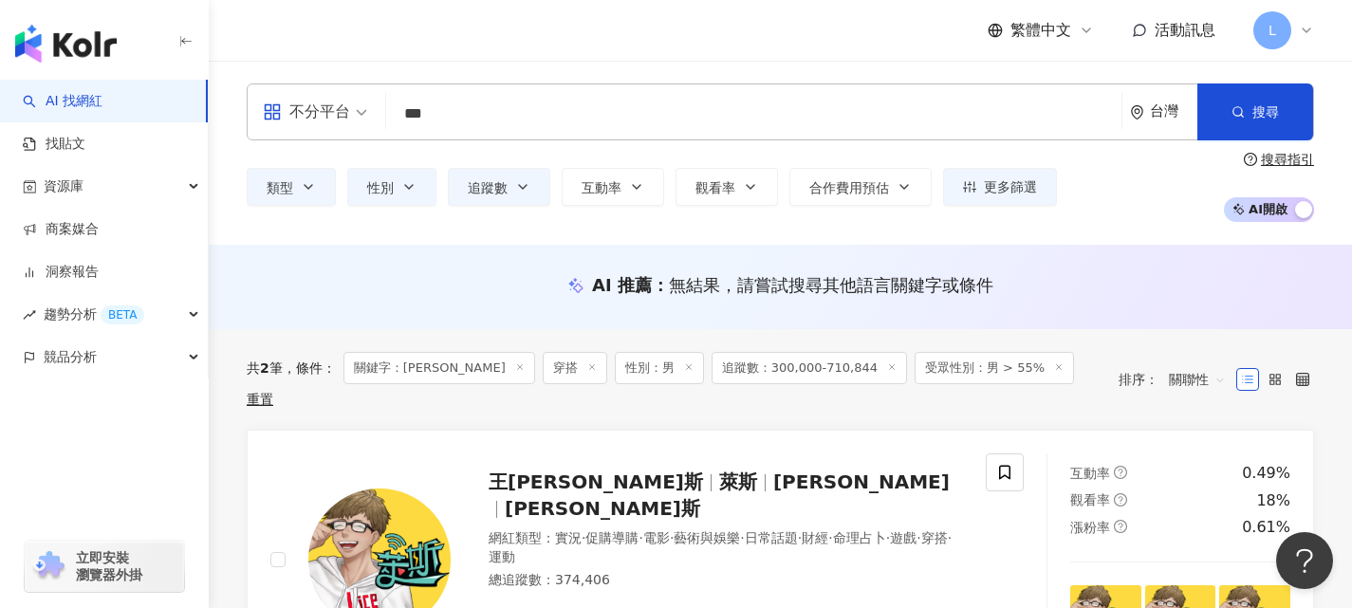
click at [478, 116] on input "***" at bounding box center [754, 114] width 720 height 36
type input "**"
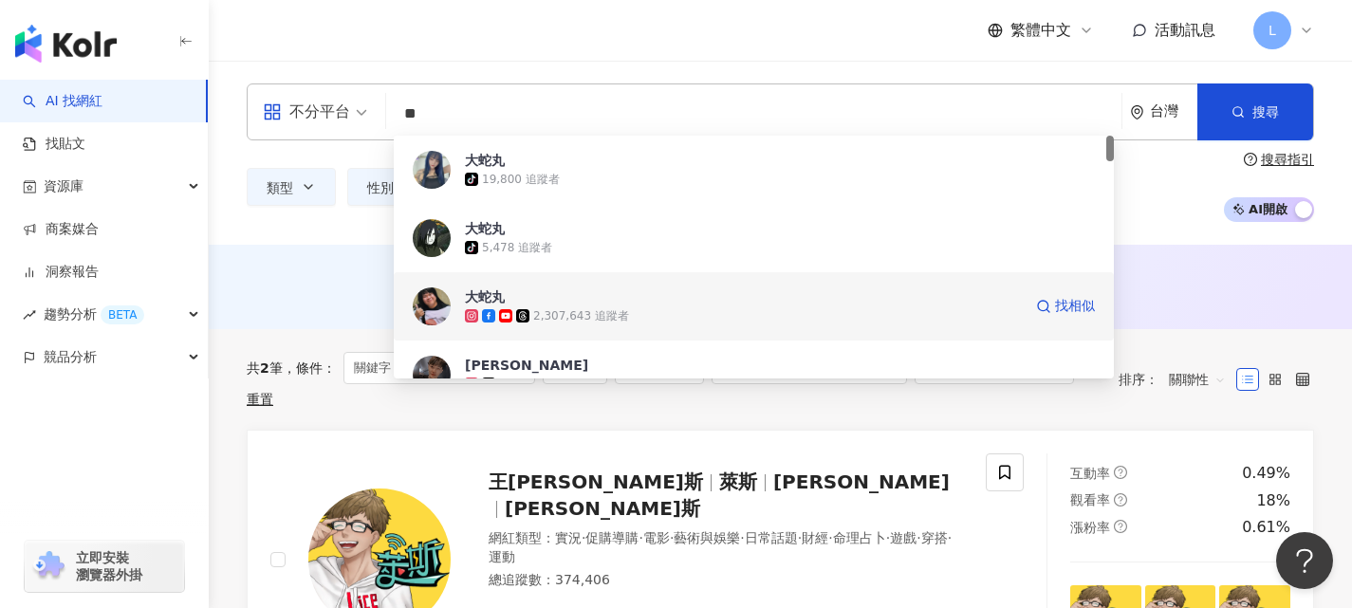
click at [585, 305] on span "大蛇丸" at bounding box center [743, 296] width 557 height 19
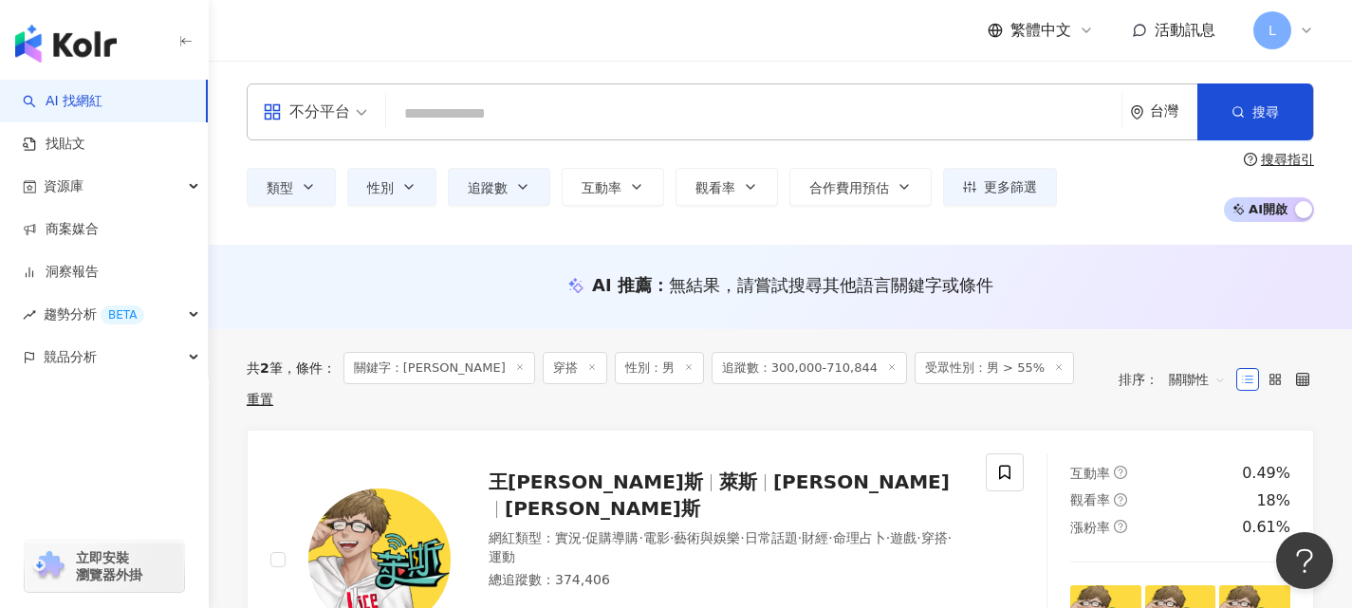
click at [530, 114] on input "search" at bounding box center [754, 114] width 720 height 36
paste input "*******"
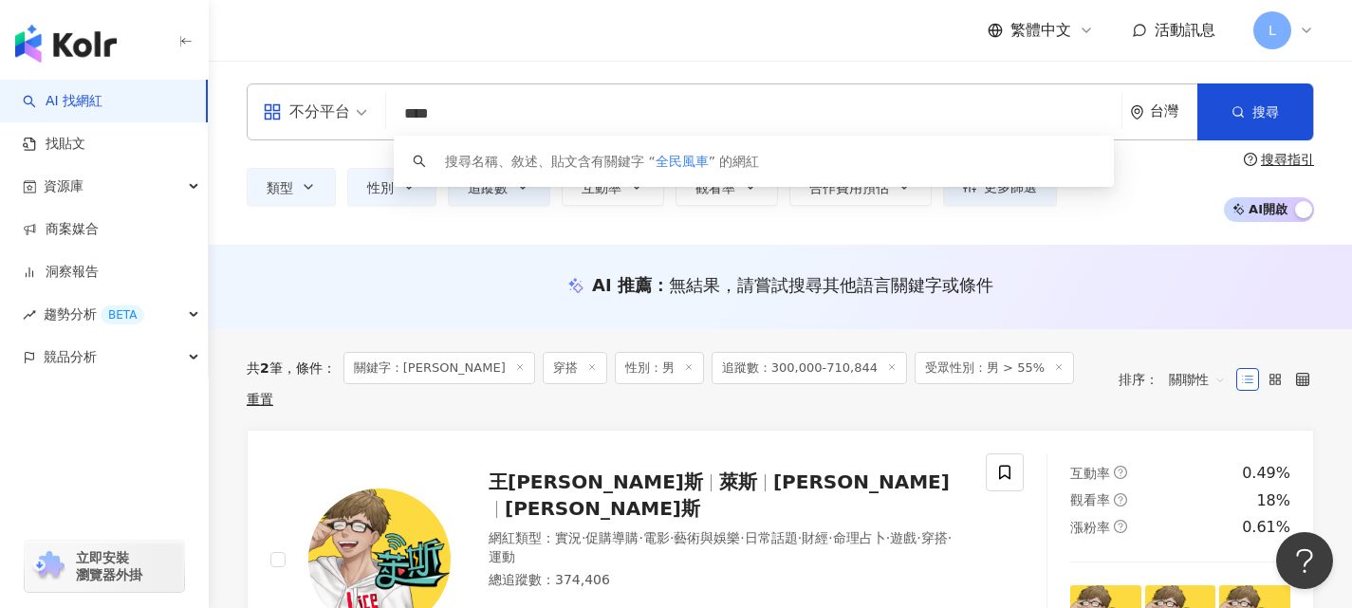
drag, startPoint x: 472, startPoint y: 112, endPoint x: 320, endPoint y: 96, distance: 153.6
click at [323, 97] on div "不分平台 **** 台灣 搜尋 keyword 搜尋名稱、敘述、貼文含有關鍵字 “ 全民風車 ” 的網紅" at bounding box center [780, 111] width 1067 height 57
paste input "***"
type input "*******"
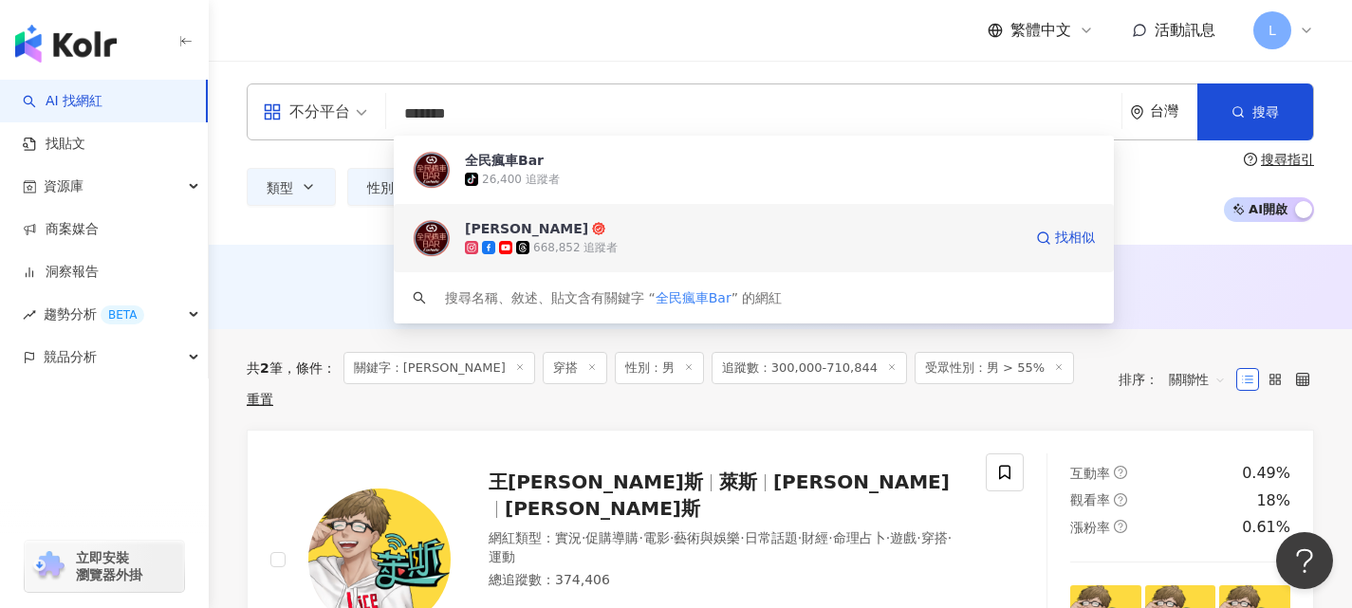
click at [630, 235] on span "[PERSON_NAME]" at bounding box center [743, 228] width 557 height 19
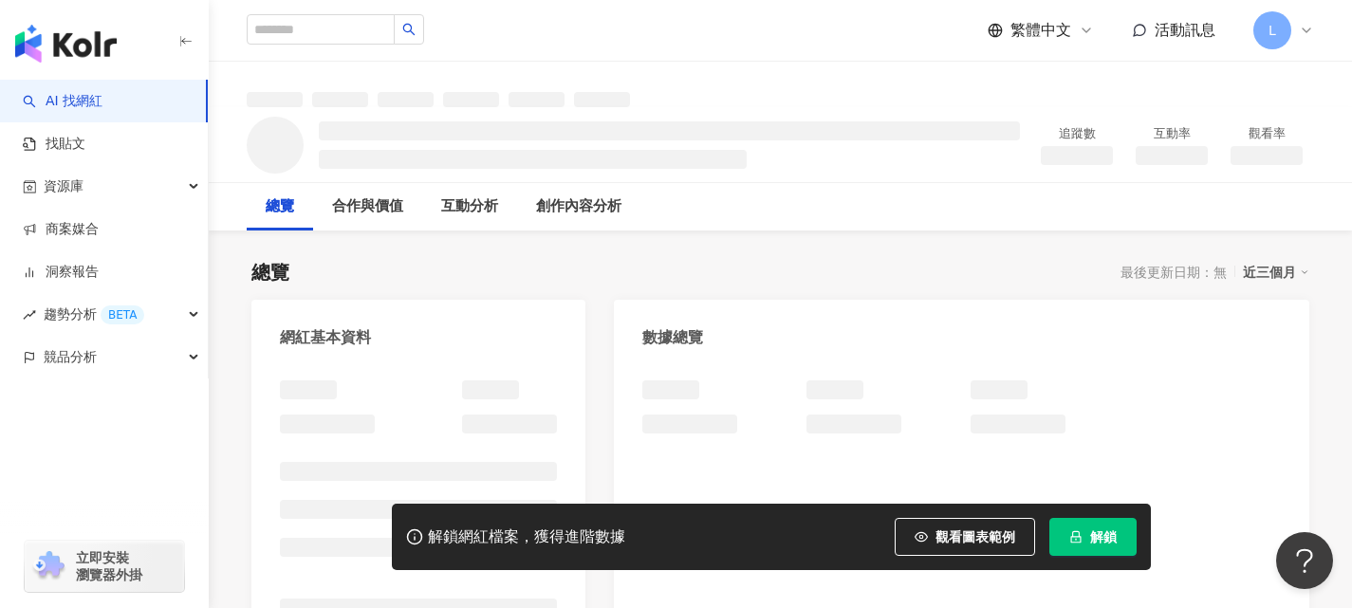
click at [1110, 544] on span "解鎖" at bounding box center [1103, 536] width 27 height 15
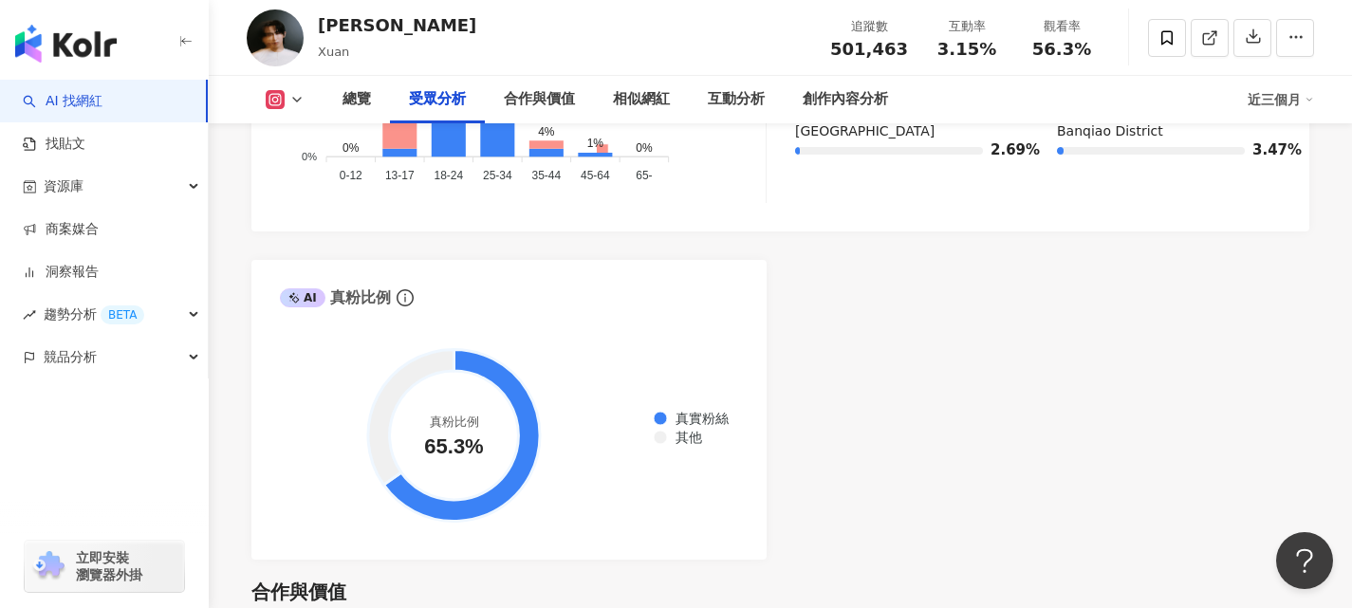
scroll to position [2561, 0]
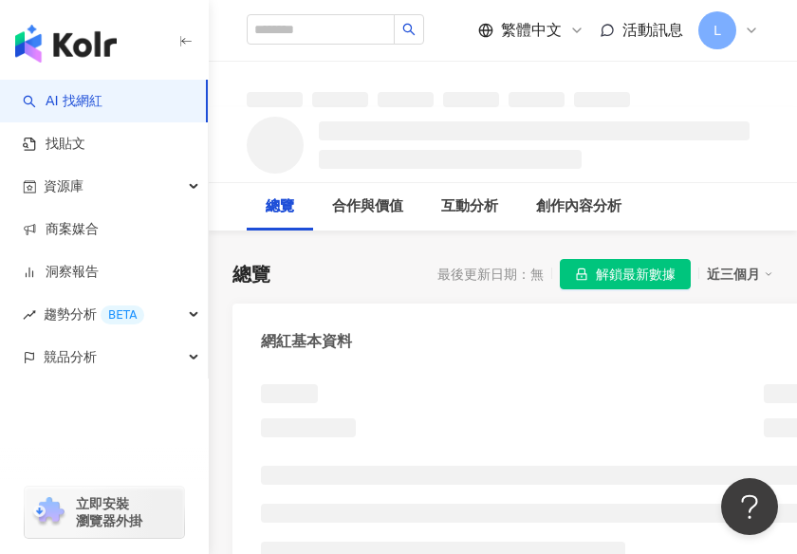
click at [378, 270] on div "總覽 最後更新日期：無 解鎖最新數據 近三個月" at bounding box center [502, 274] width 541 height 30
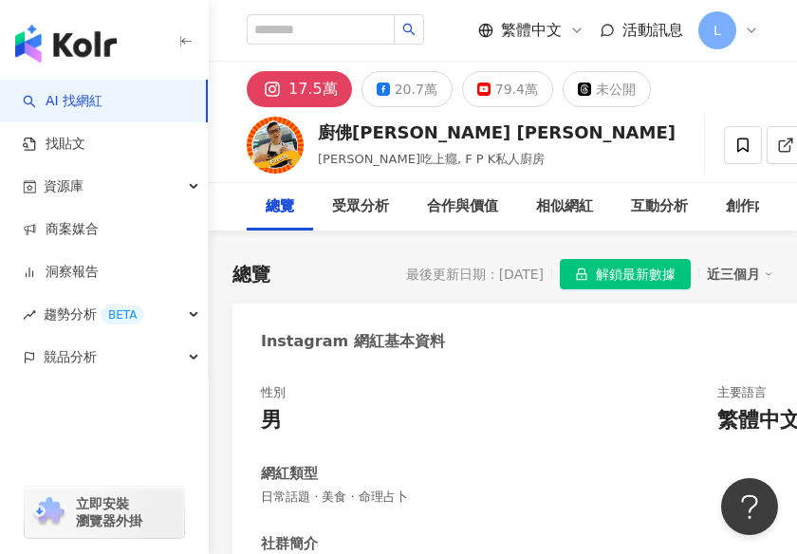
scroll to position [285, 0]
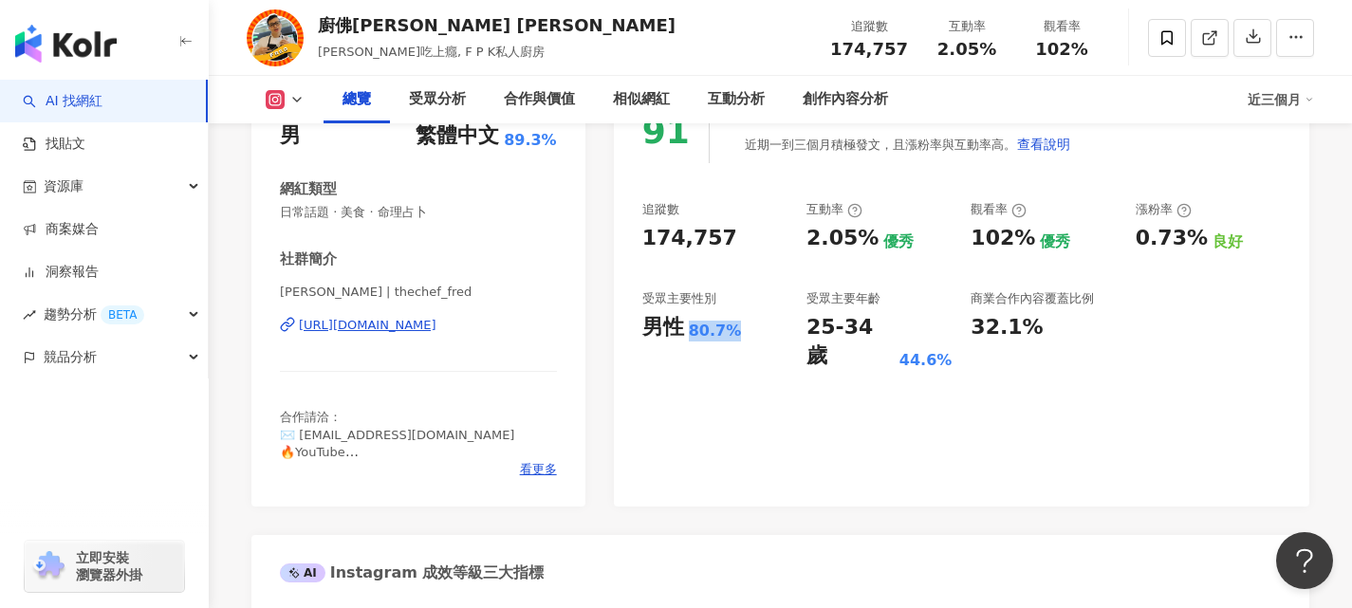
click at [733, 333] on div "80.7%" at bounding box center [715, 331] width 53 height 21
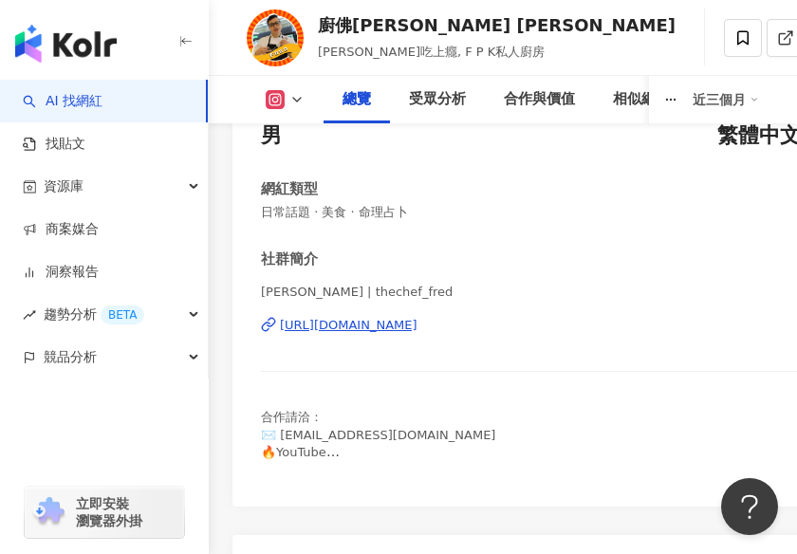
click at [333, 232] on div "性別 男 主要語言 繁體中文 89.3% 網紅類型 日常話題 · 美食 · 命理占卜 社群簡介 Fred Hsu | thechef_fred https:/…" at bounding box center [560, 289] width 598 height 379
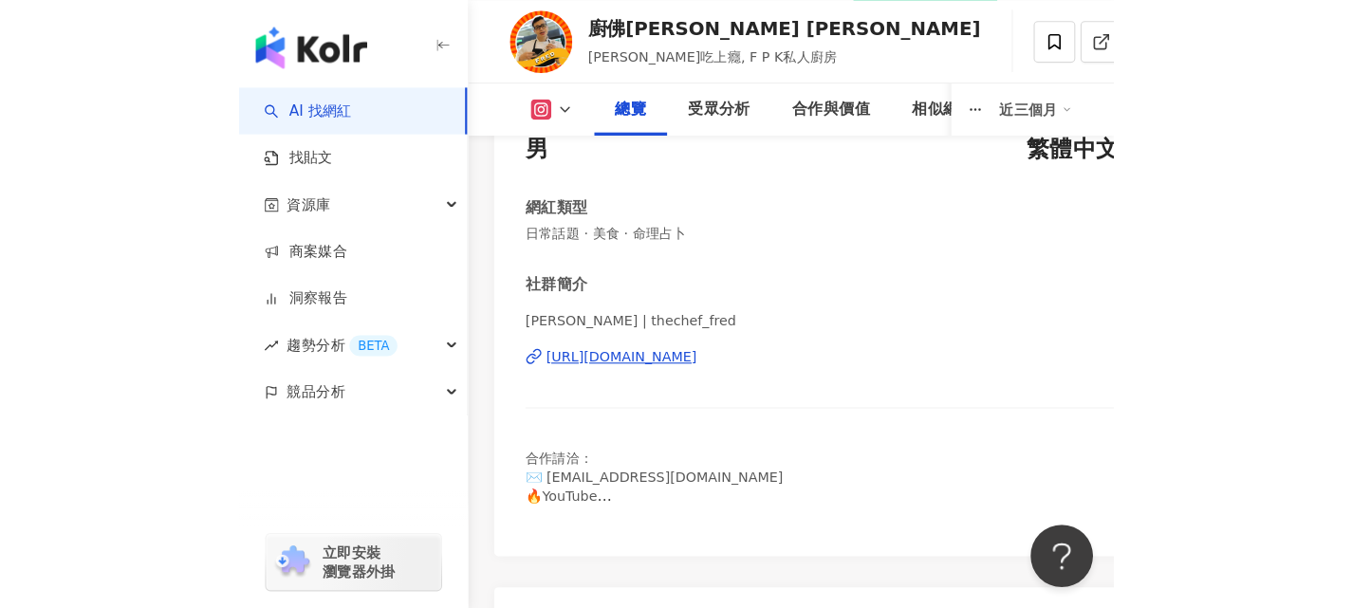
scroll to position [0, 0]
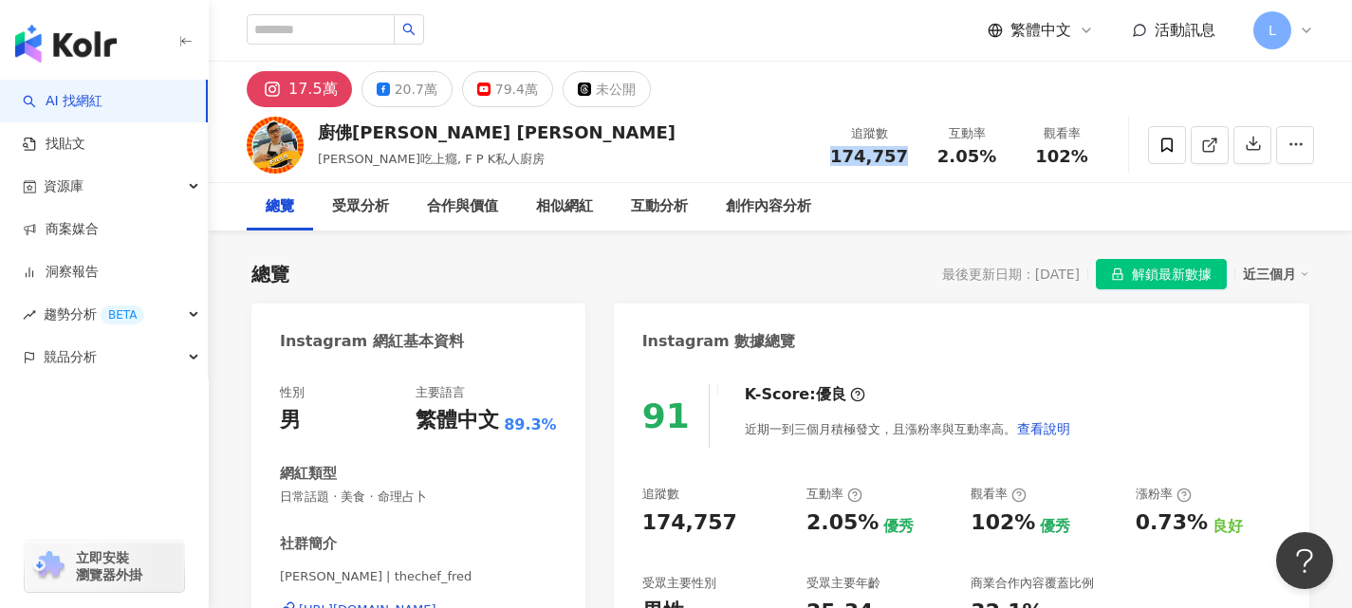
drag, startPoint x: 849, startPoint y: 160, endPoint x: 907, endPoint y: 157, distance: 57.9
click at [796, 157] on div "174,757" at bounding box center [869, 156] width 78 height 19
click at [652, 138] on div "廚佛瑞德 Fred Fred吃上癮, F P K私人廚房 追蹤數 174,757 互動率 2.05% 觀看率 102%" at bounding box center [780, 144] width 1143 height 75
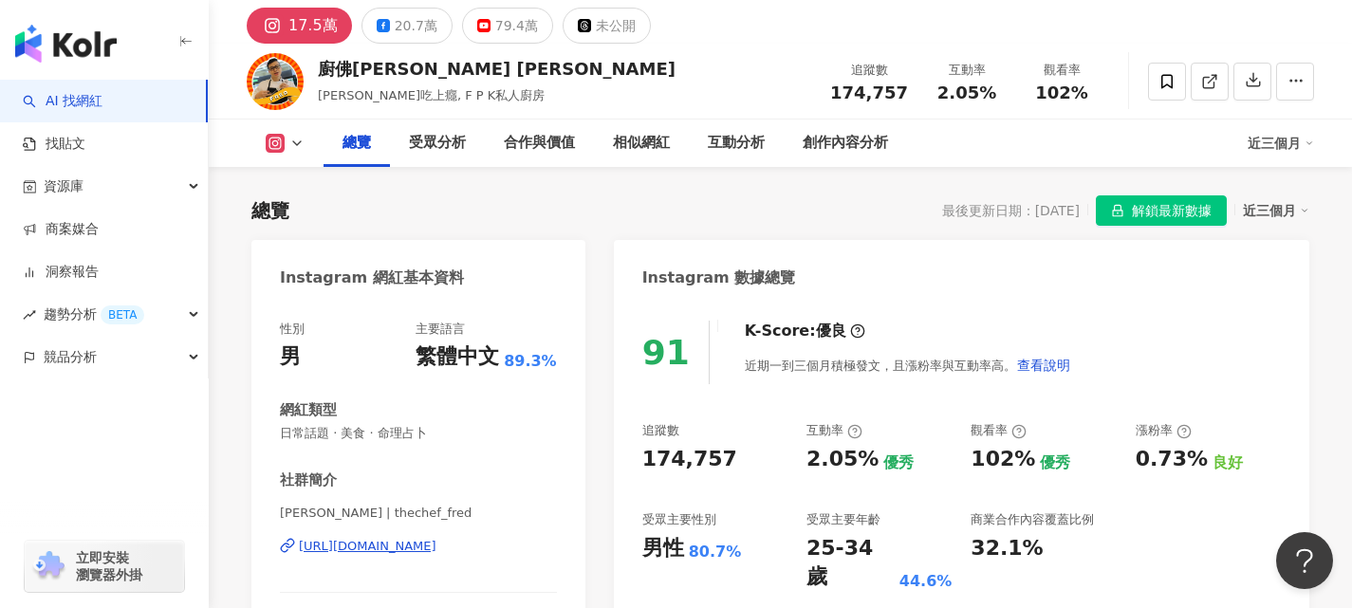
scroll to position [95, 0]
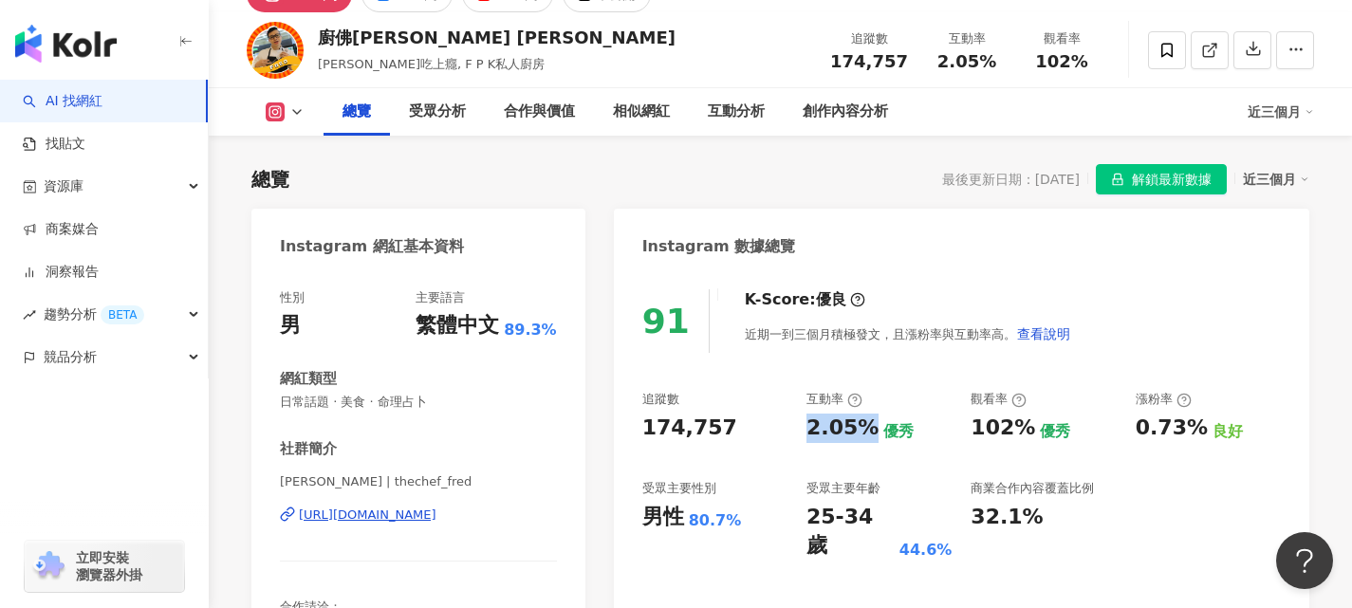
drag, startPoint x: 811, startPoint y: 428, endPoint x: 867, endPoint y: 426, distance: 56.0
click at [796, 426] on div "2.05%" at bounding box center [842, 428] width 72 height 29
copy div "2.05%"
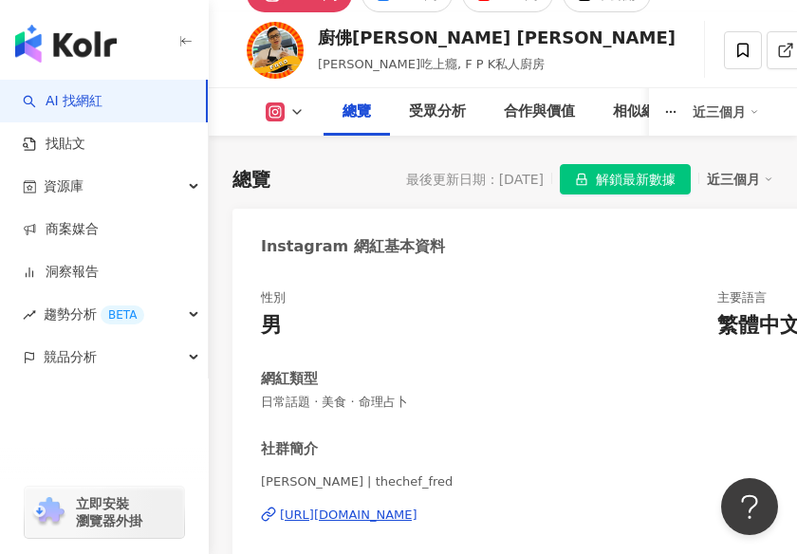
click at [535, 243] on div "Instagram 網紅基本資料" at bounding box center [559, 240] width 655 height 62
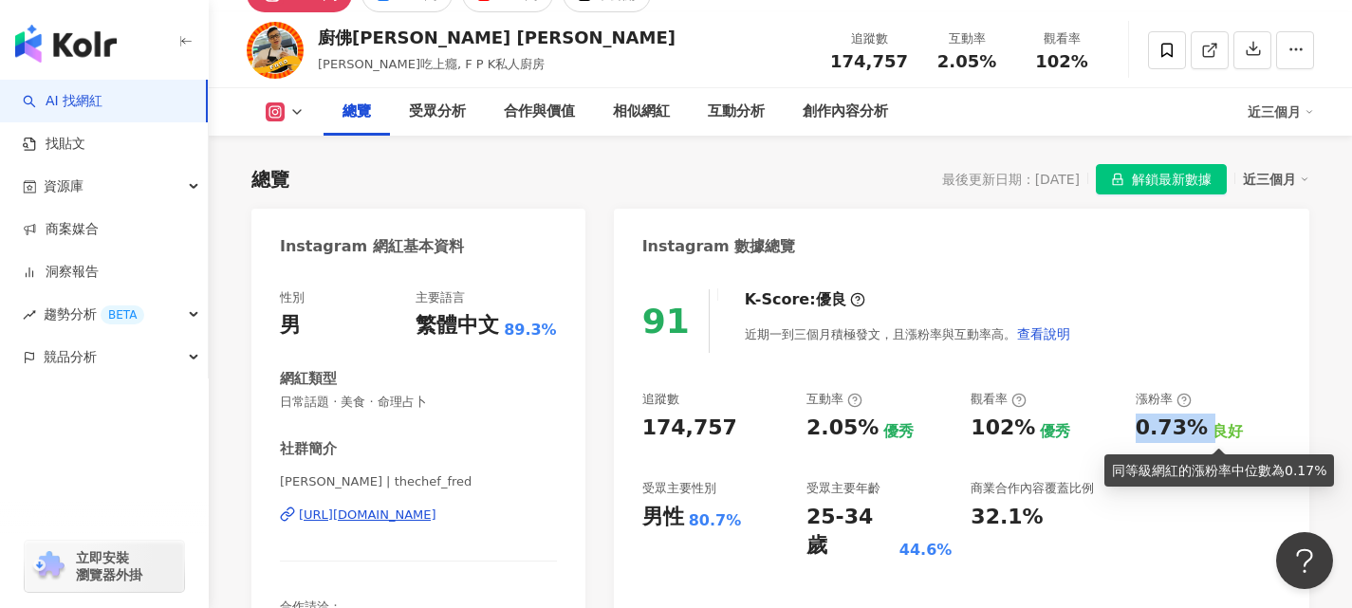
drag, startPoint x: 1134, startPoint y: 427, endPoint x: 1296, endPoint y: 200, distance: 278.8
click at [796, 428] on div "追蹤數 174,757 互動率 2.05% 優秀 觀看率 102% 優秀 漲粉率 0.73% 良好 受眾主要性別 男性 80.7% 受眾主要年齡 25-34 …" at bounding box center [961, 476] width 638 height 170
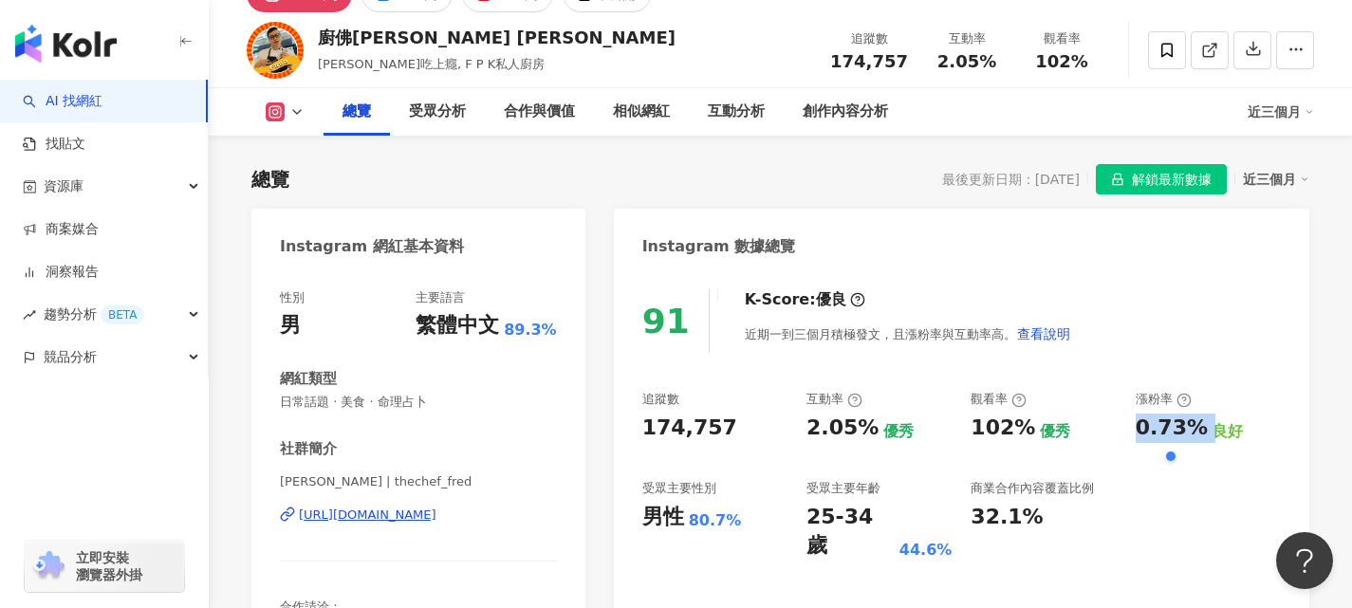
copy div "0.73%"
click at [710, 164] on div "總覽 最後更新日期：2025/8/23 解鎖最新數據 近三個月" at bounding box center [780, 179] width 1058 height 30
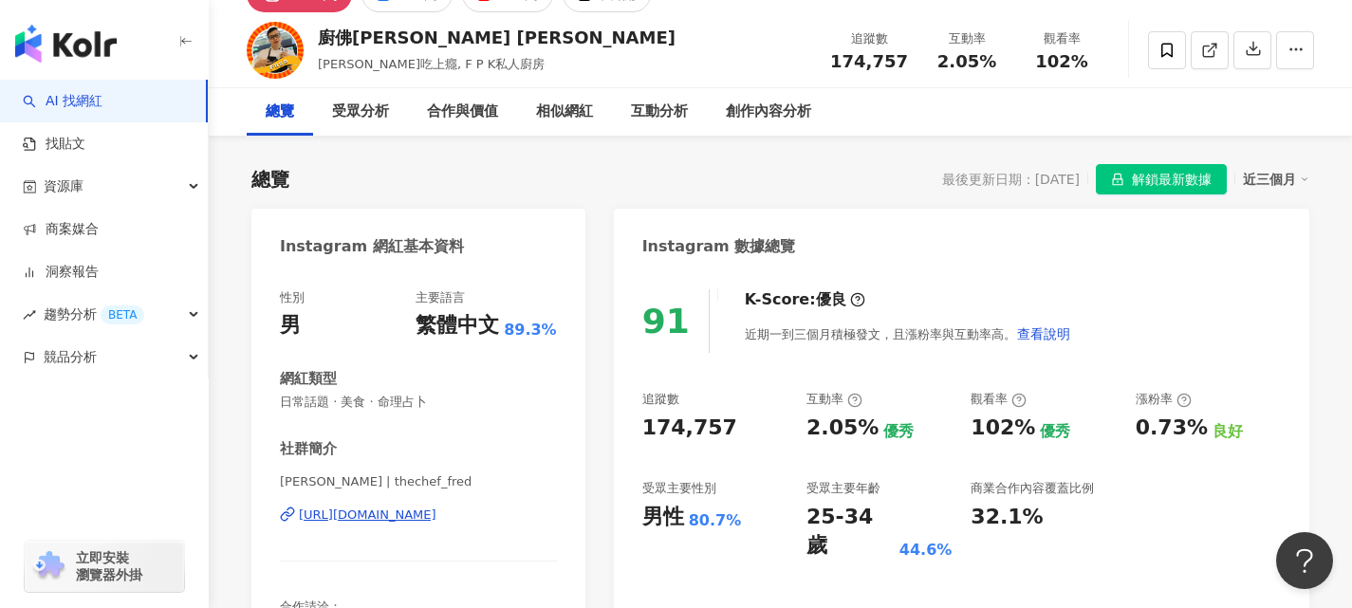
scroll to position [0, 0]
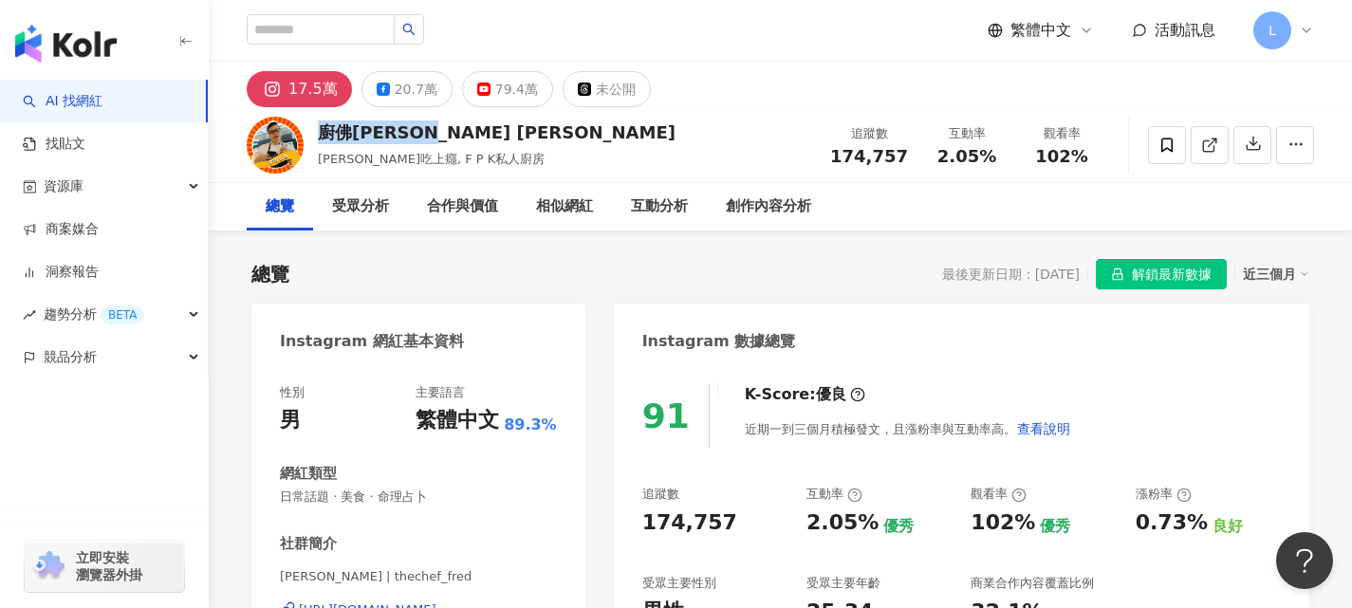
drag, startPoint x: 399, startPoint y: 136, endPoint x: 308, endPoint y: 62, distance: 117.3
click at [315, 131] on div "廚佛瑞德 Fred Fred吃上癮, F P K私人廚房 追蹤數 174,757 互動率 2.05% 觀看率 102%" at bounding box center [780, 144] width 1143 height 75
copy div "廚佛瑞德 Fred"
click at [311, 28] on input "search" at bounding box center [321, 29] width 148 height 30
paste input "*********"
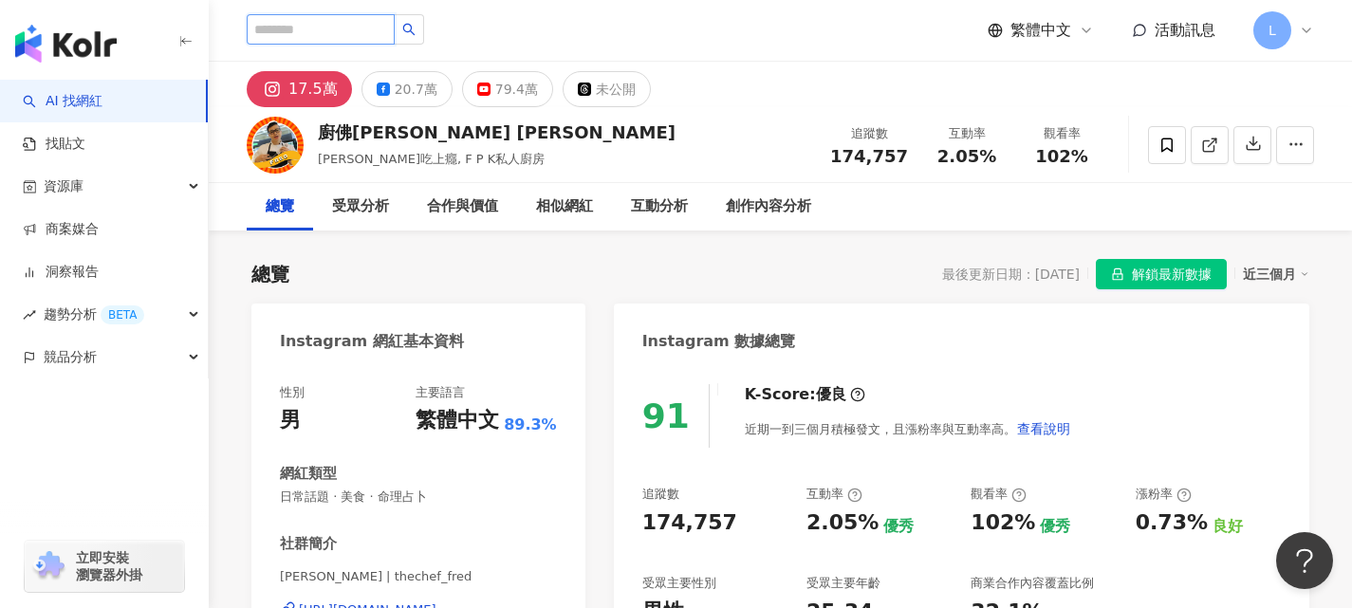
type input "*********"
click at [424, 33] on button "button" at bounding box center [409, 29] width 30 height 30
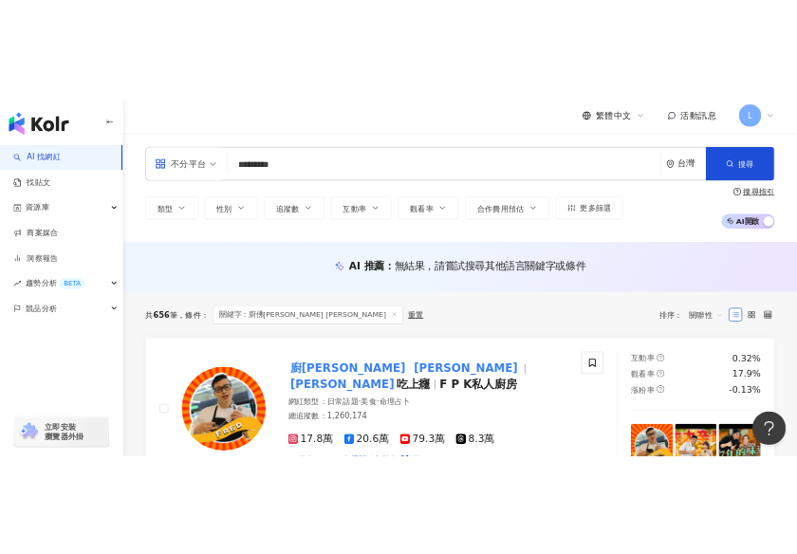
scroll to position [95, 0]
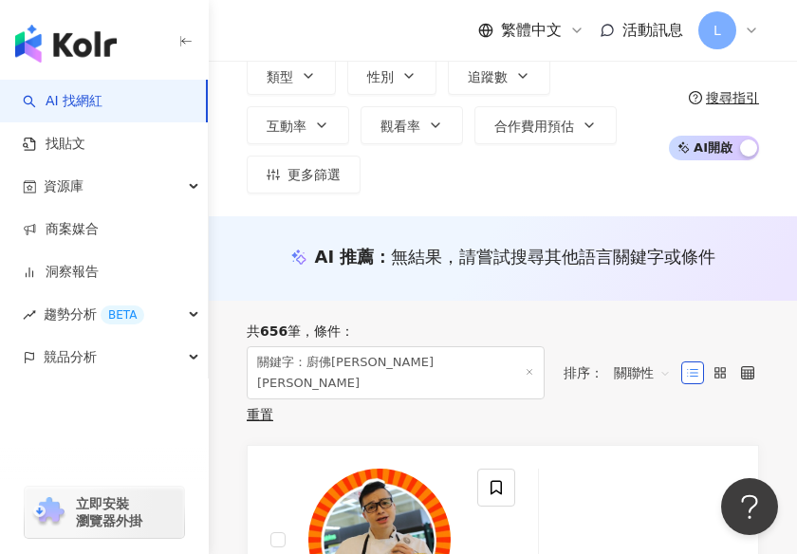
drag, startPoint x: 511, startPoint y: 389, endPoint x: 611, endPoint y: 388, distance: 99.6
click at [512, 389] on div "共 656 筆 條件 ： 關鍵字：廚佛瑞德 Fred 重置 排序： 關聯性" at bounding box center [503, 373] width 512 height 144
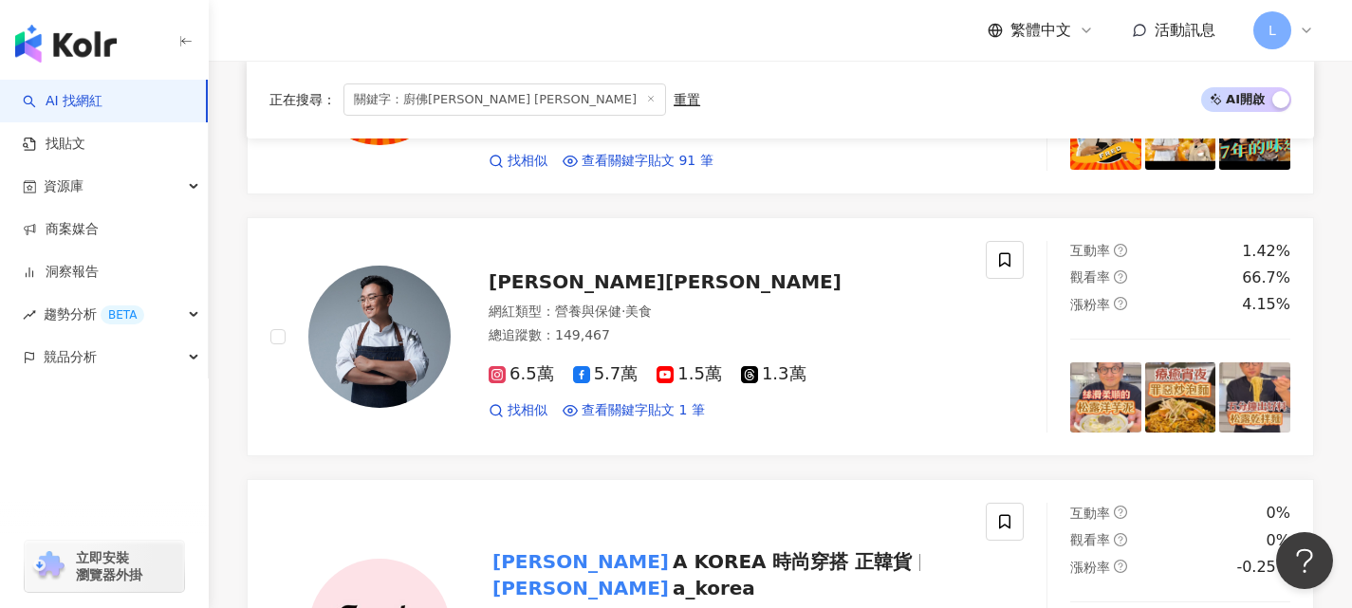
scroll to position [0, 0]
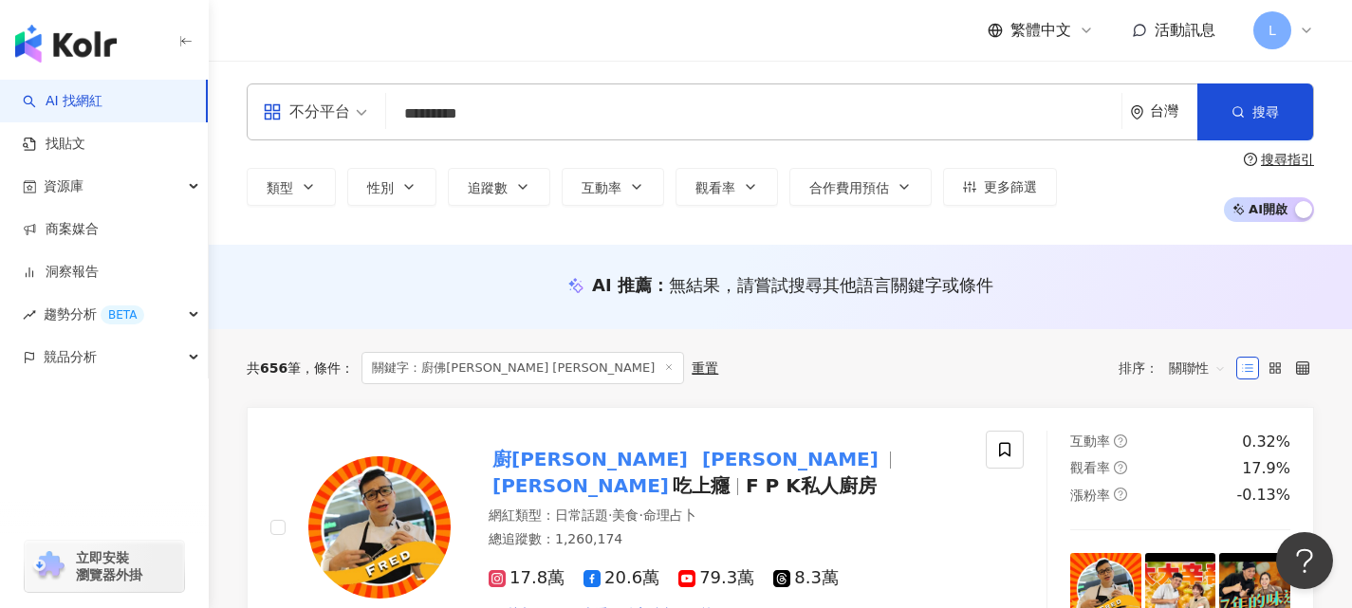
drag, startPoint x: 490, startPoint y: 111, endPoint x: 247, endPoint y: 44, distance: 252.0
type input "**"
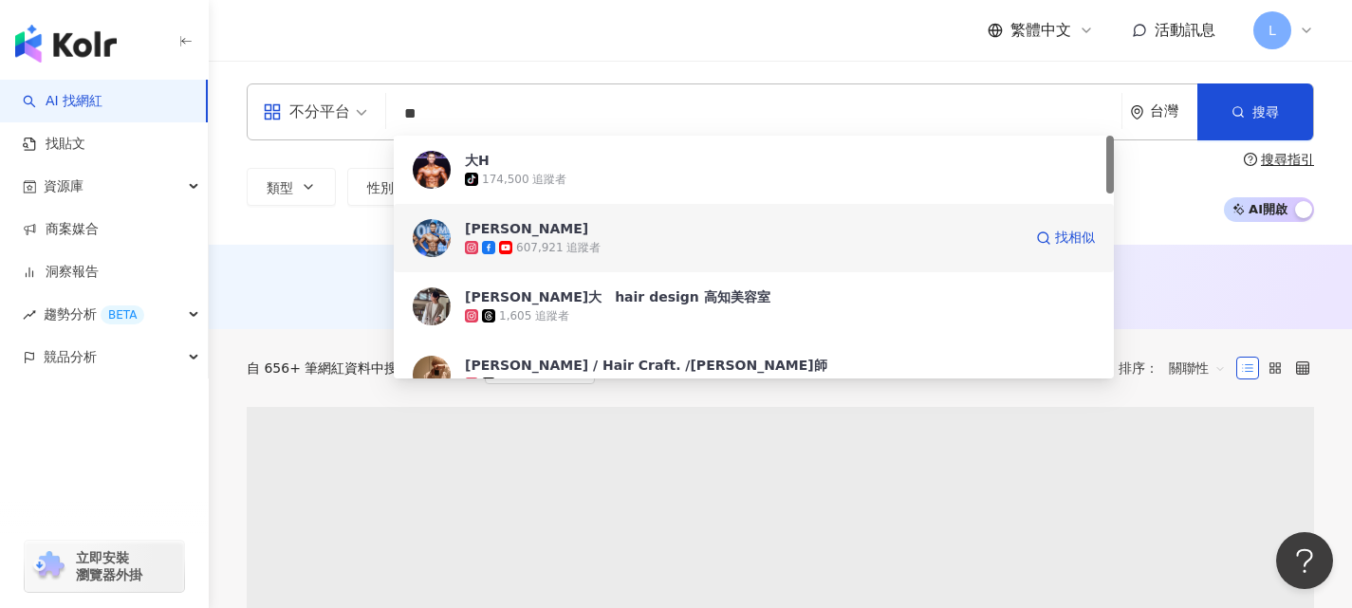
click at [583, 234] on span "陳建昕" at bounding box center [743, 228] width 557 height 19
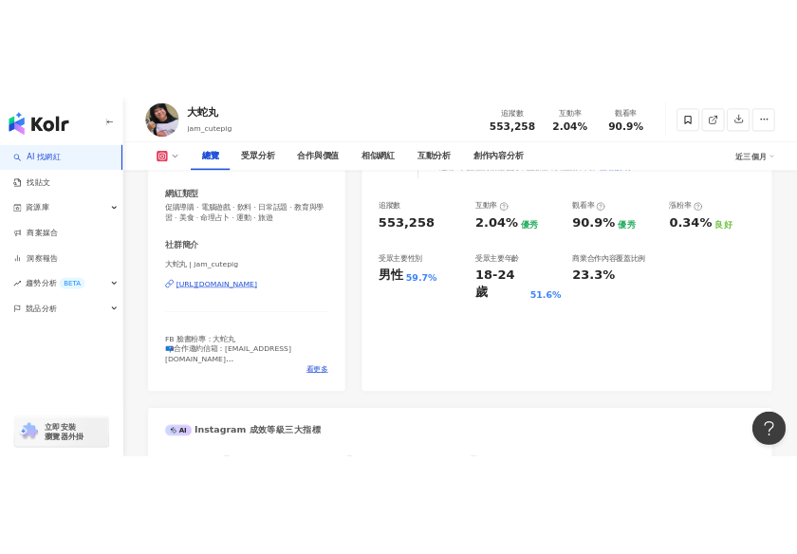
scroll to position [285, 0]
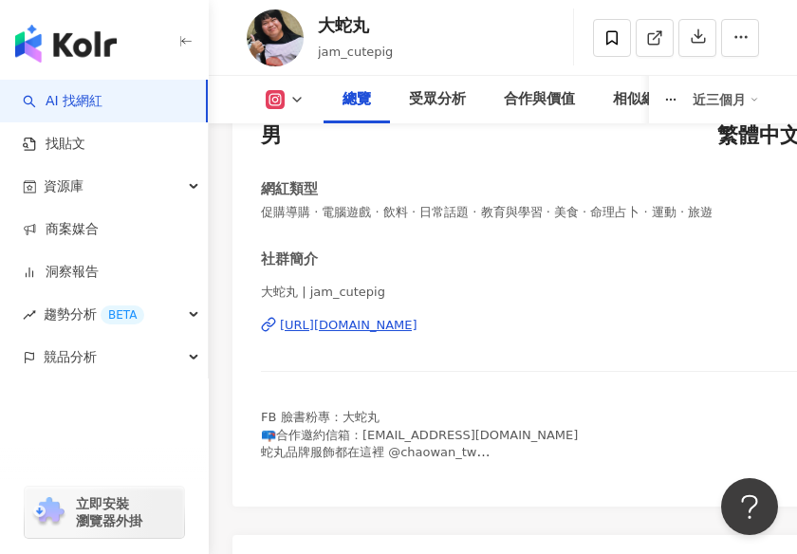
drag, startPoint x: 443, startPoint y: 263, endPoint x: 443, endPoint y: 252, distance: 10.4
click at [443, 261] on div "社群簡介" at bounding box center [560, 260] width 598 height 20
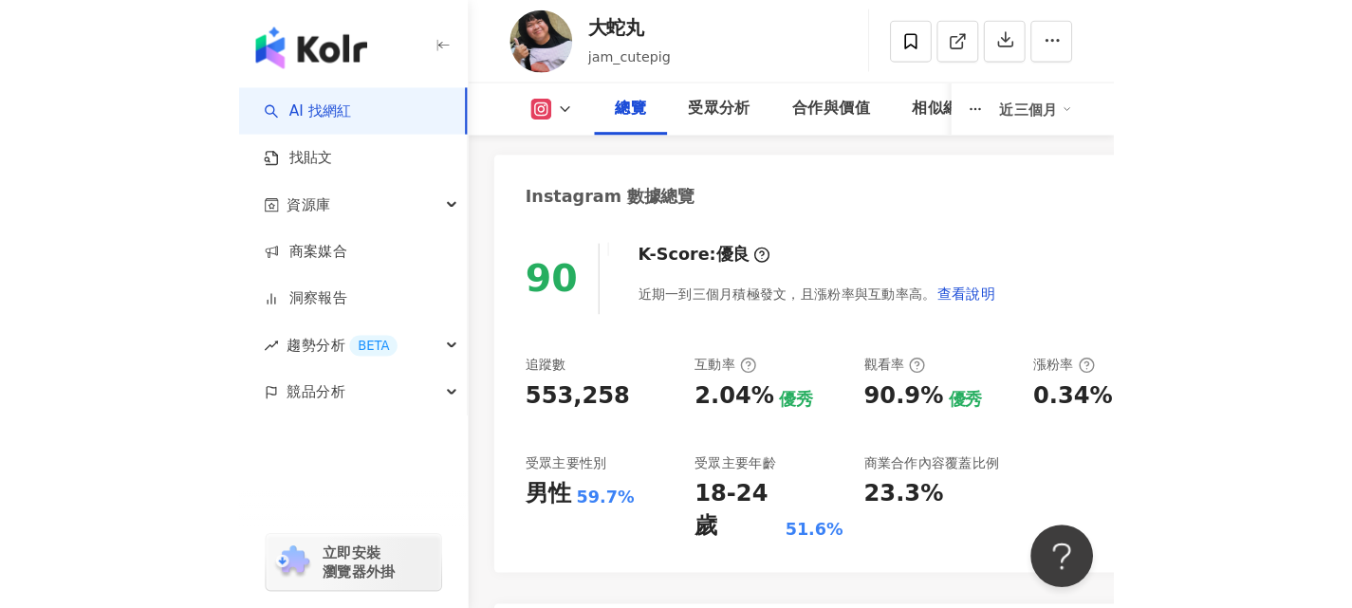
scroll to position [759, 0]
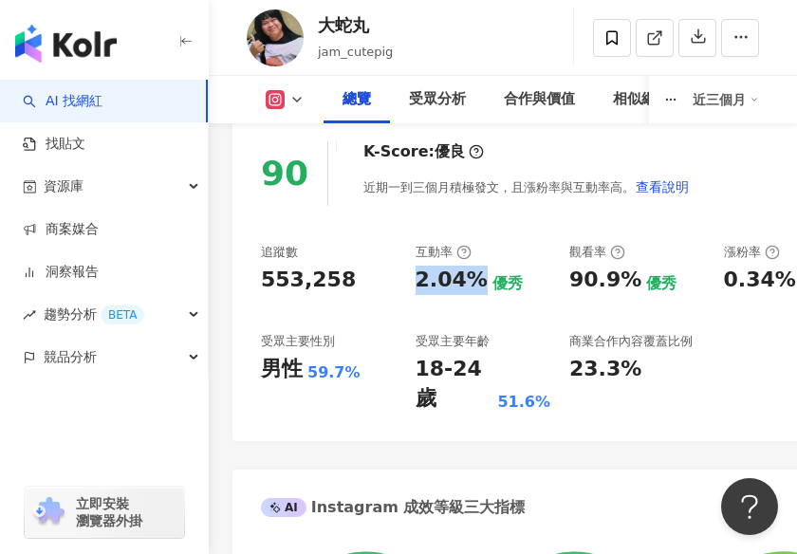
drag, startPoint x: 415, startPoint y: 283, endPoint x: 472, endPoint y: 278, distance: 58.1
click at [472, 278] on div "2.04%" at bounding box center [452, 280] width 72 height 29
drag, startPoint x: 354, startPoint y: 240, endPoint x: 379, endPoint y: 248, distance: 26.7
click at [358, 236] on div "90 K-Score : 優良 近期一到三個月積極發文，且漲粉率與互動率高。 查看說明 追蹤數 553,258 互動率 2.04% 優秀 觀看率 90.9% …" at bounding box center [559, 281] width 655 height 319
click at [387, 318] on div "追蹤數 553,258 互動率 2.04% 優秀 觀看率 90.9% 優秀 漲粉率 0.34% 良好 受眾主要性別 男性 59.7% 受眾主要年齡 18-24…" at bounding box center [560, 329] width 598 height 170
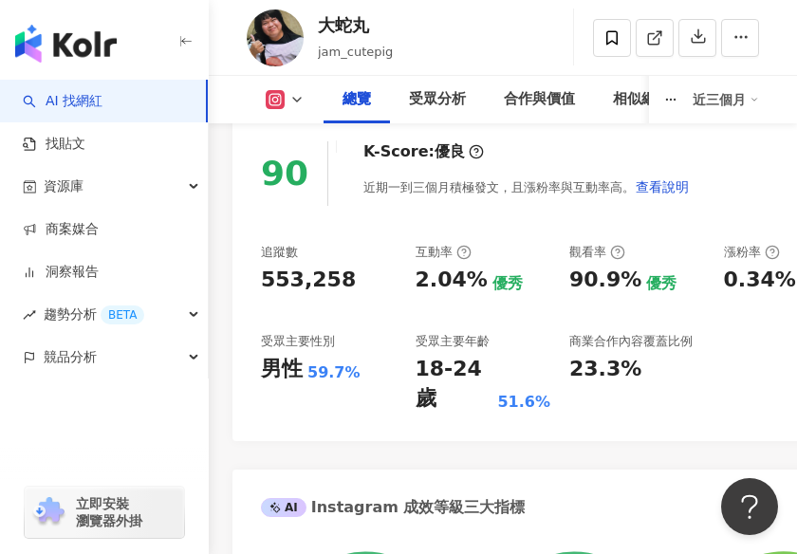
click at [446, 40] on div "大蛇丸 jam_cutepig 追蹤數 553,258 互動率 2.04% 觀看率 90.9%" at bounding box center [503, 37] width 588 height 75
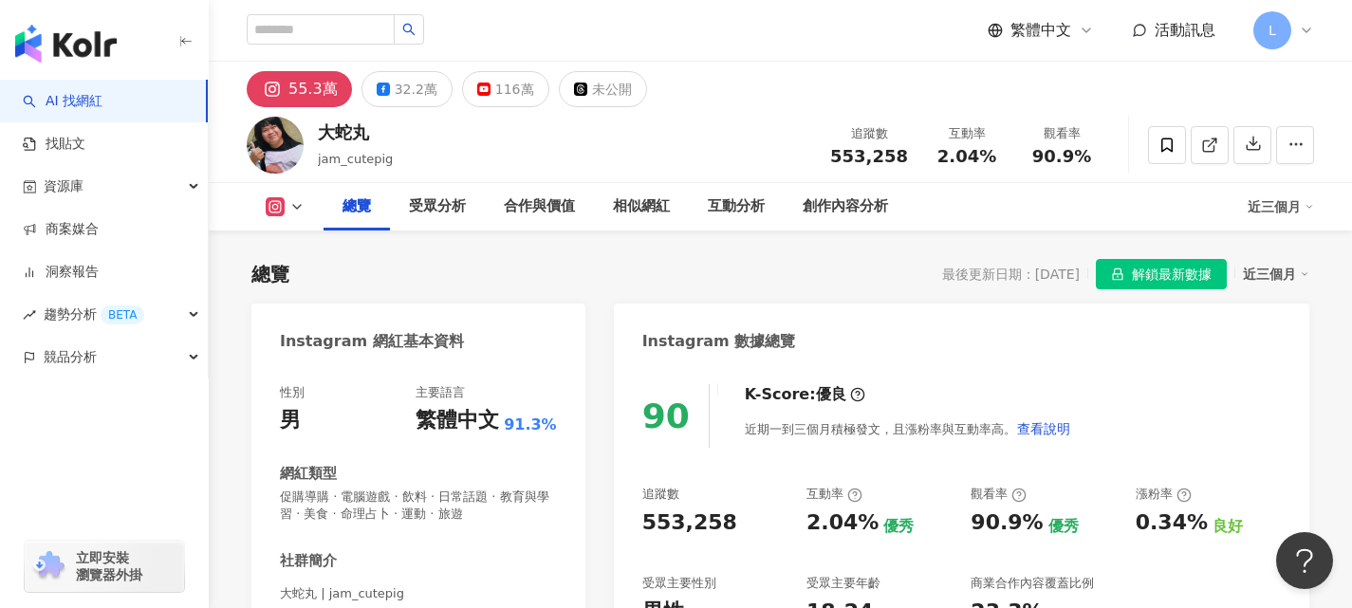
scroll to position [0, 0]
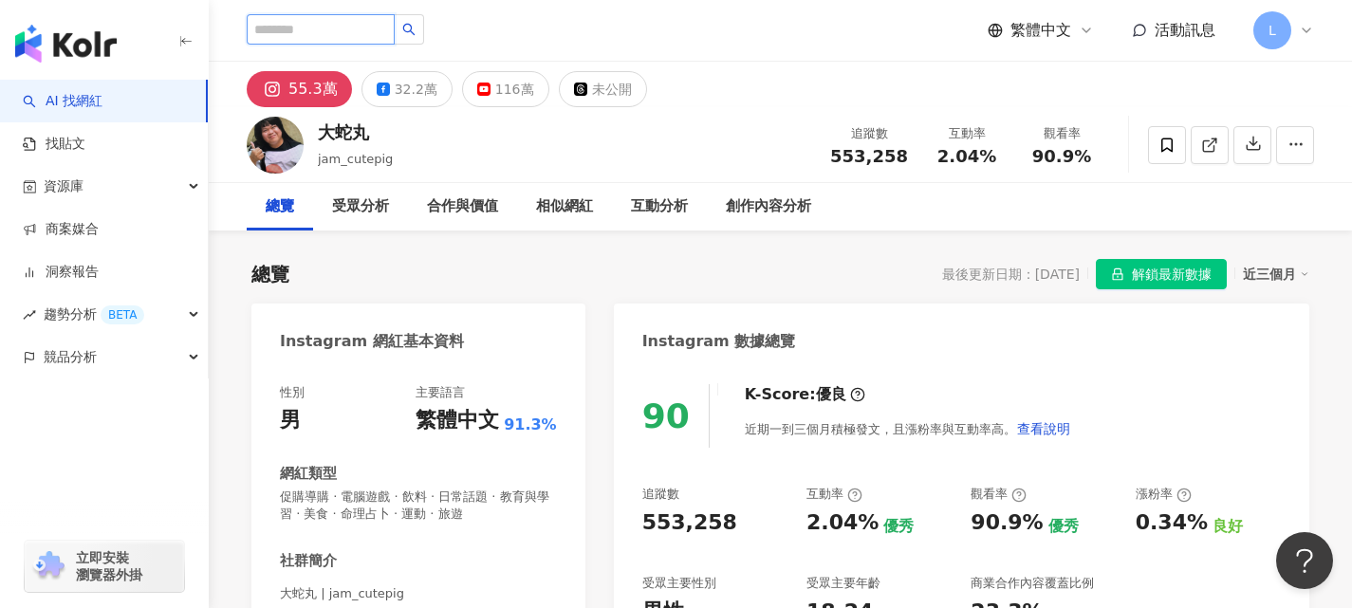
click at [312, 29] on input "search" at bounding box center [321, 29] width 148 height 30
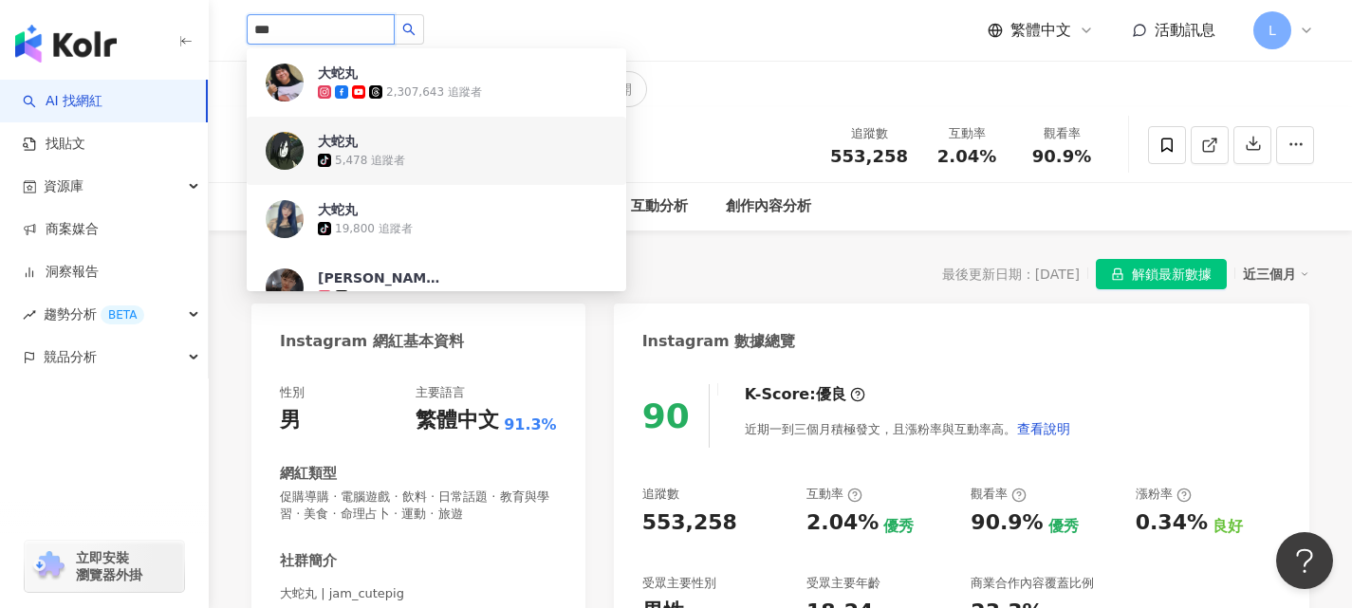
drag, startPoint x: 353, startPoint y: 28, endPoint x: 166, endPoint y: 20, distance: 187.1
paste input "search"
type input "**"
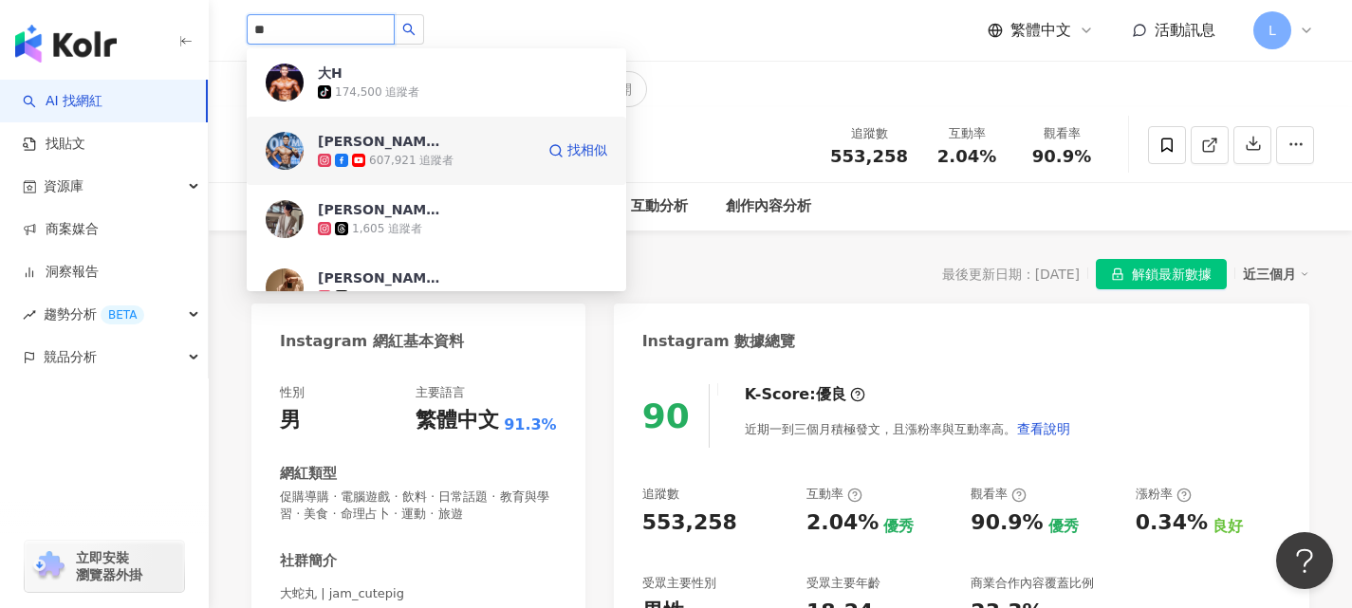
click at [464, 146] on div "陳建昕 607,921 追蹤者" at bounding box center [426, 151] width 216 height 38
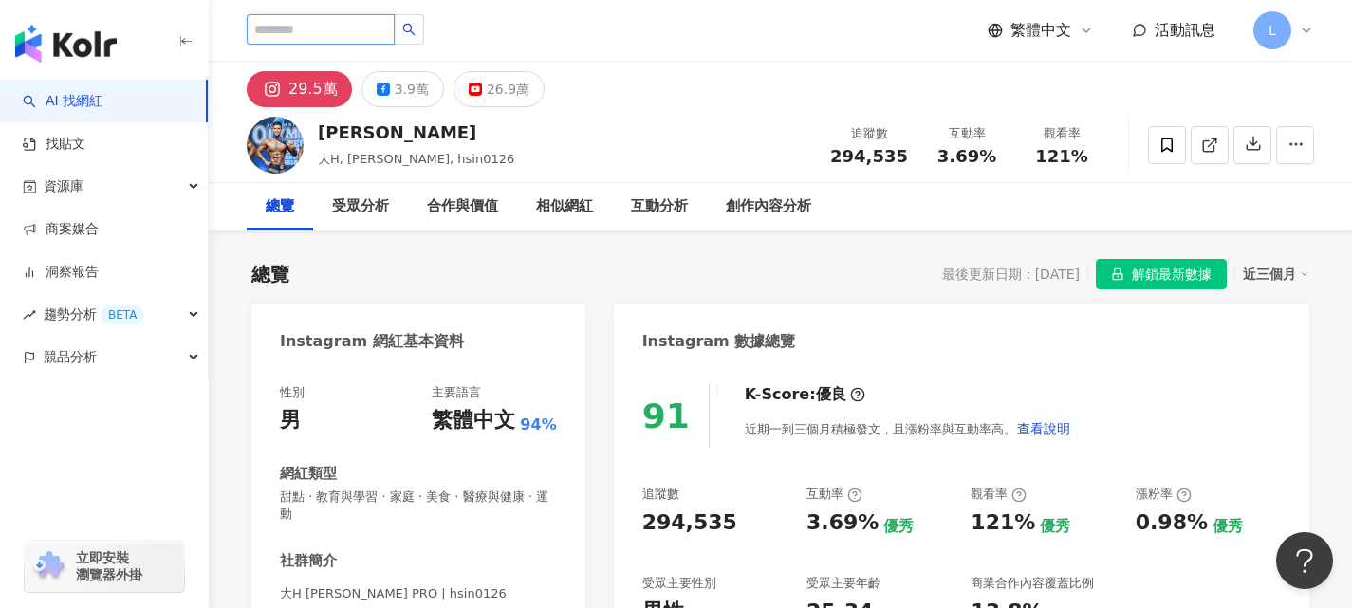
click at [364, 35] on input "search" at bounding box center [321, 29] width 148 height 30
paste input "****"
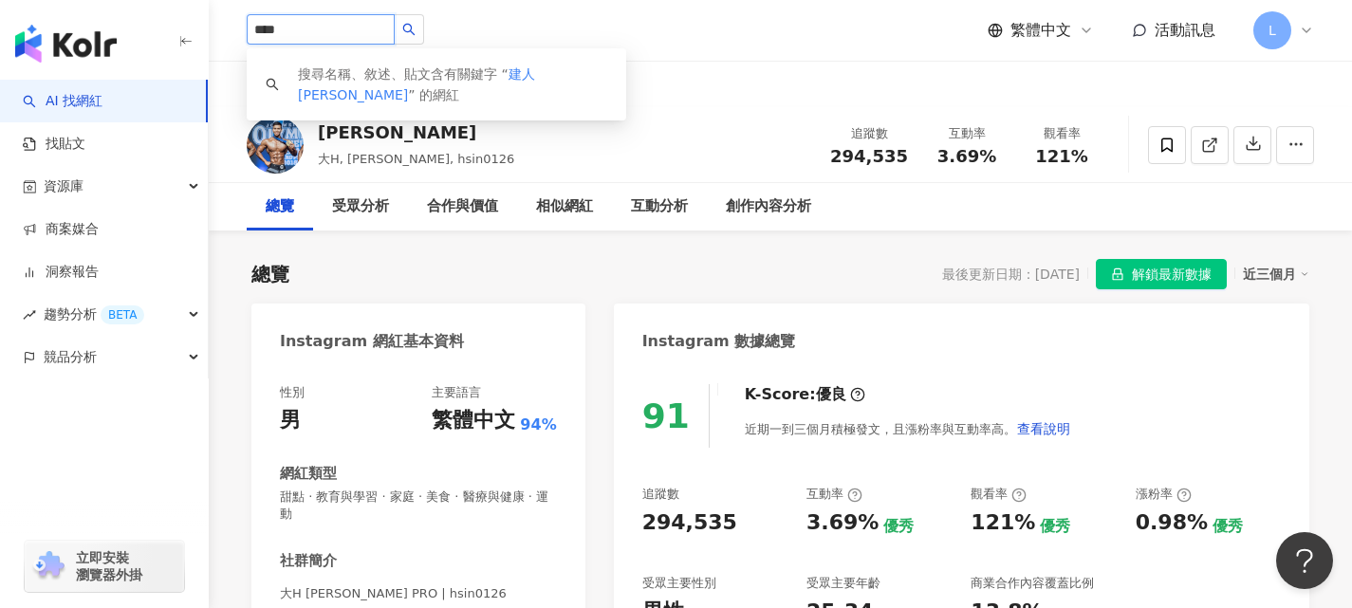
drag, startPoint x: 270, startPoint y: 23, endPoint x: 285, endPoint y: 14, distance: 16.6
click at [271, 22] on input "****" at bounding box center [321, 29] width 148 height 30
type input "****"
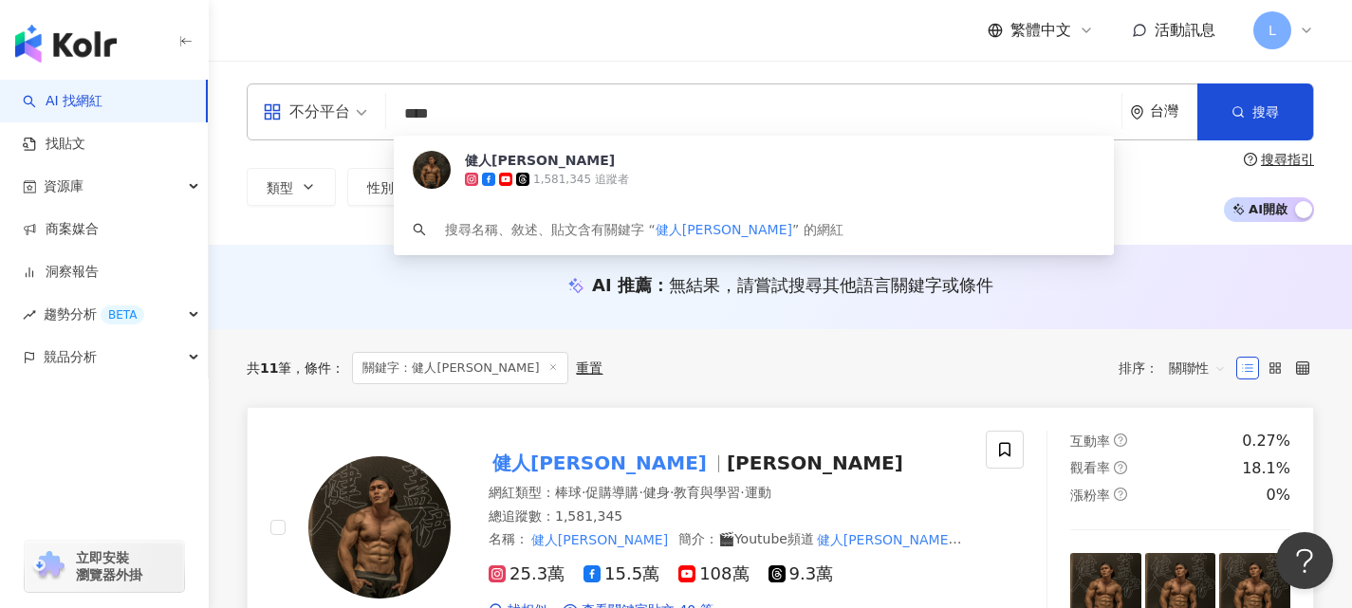
scroll to position [285, 0]
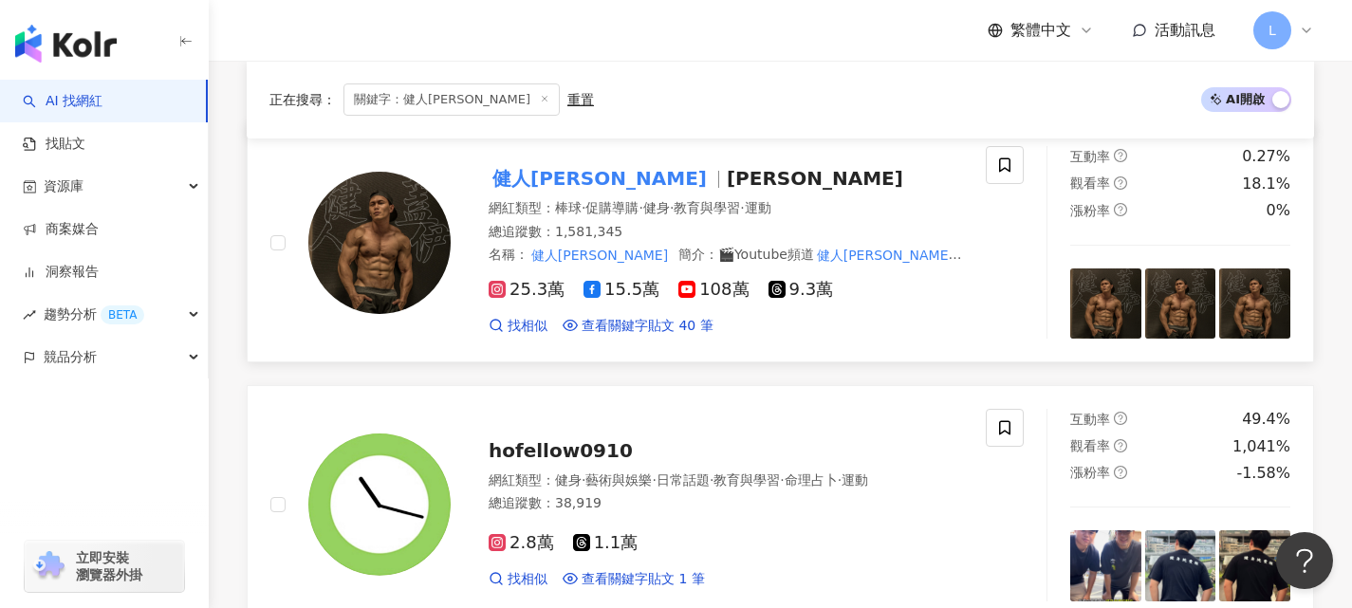
click at [761, 181] on div "健人蓋伊 蓋伊" at bounding box center [726, 178] width 474 height 27
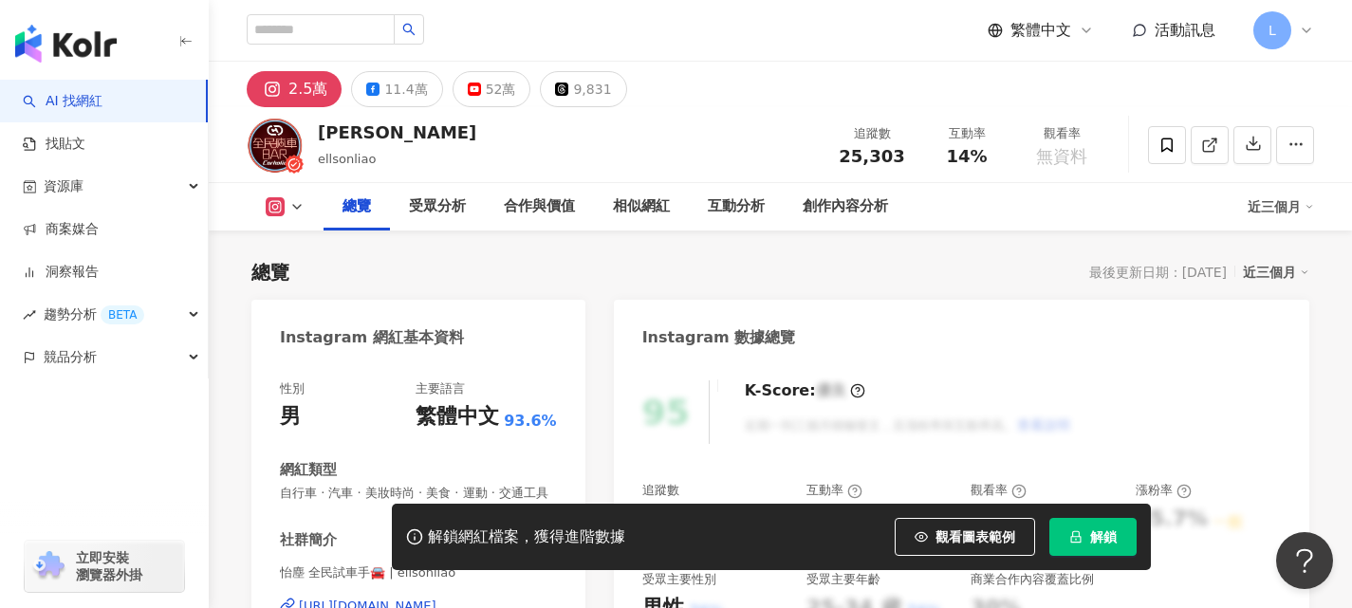
click at [796, 537] on span "解鎖" at bounding box center [1103, 536] width 27 height 15
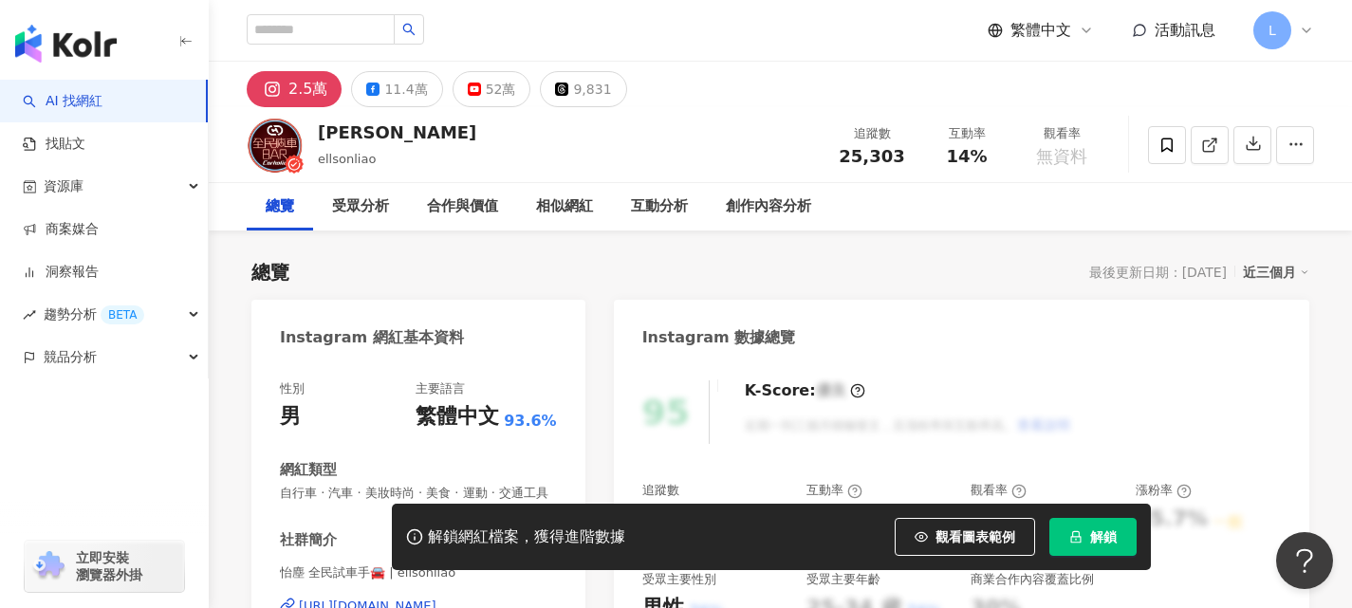
click at [796, 539] on span "解鎖" at bounding box center [1103, 536] width 27 height 15
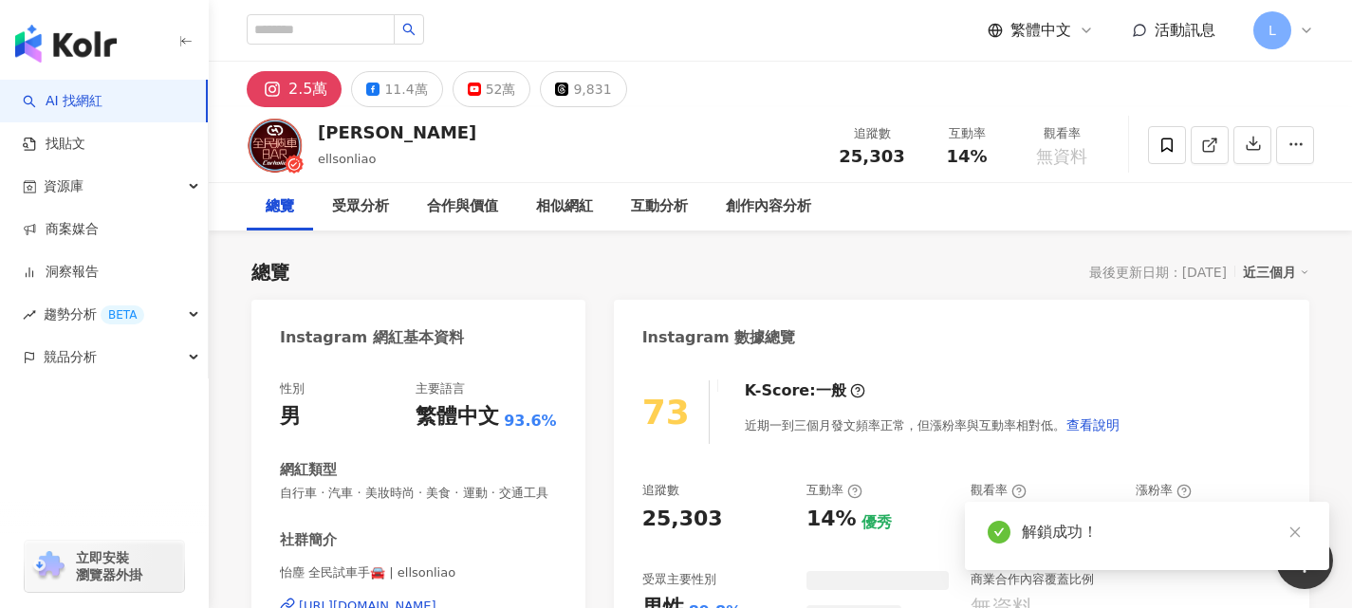
click at [796, 261] on div "總覽 最後更新日期：[DATE] 近三個月" at bounding box center [780, 272] width 1058 height 27
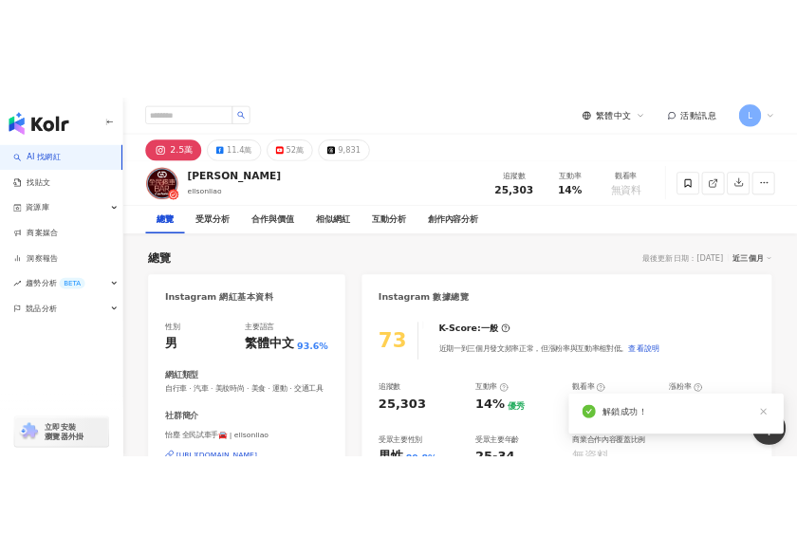
scroll to position [95, 0]
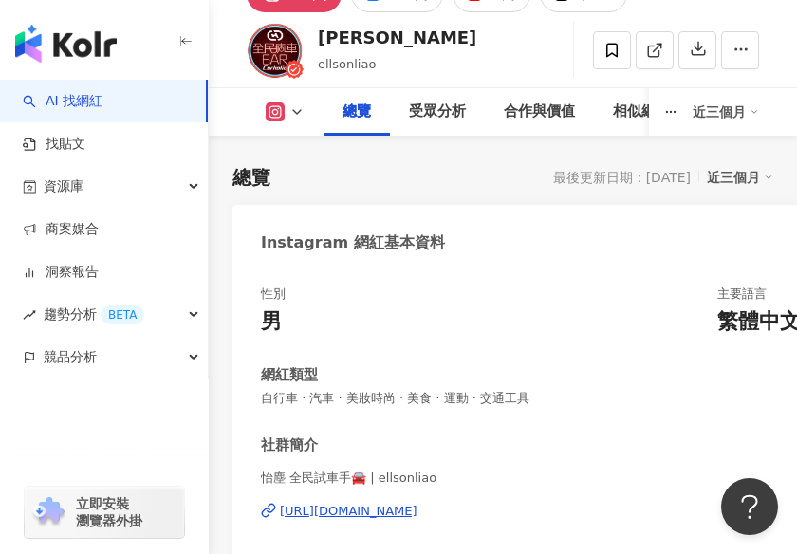
click at [419, 189] on div "總覽 最後更新日期：[DATE] 近三個月" at bounding box center [502, 177] width 541 height 27
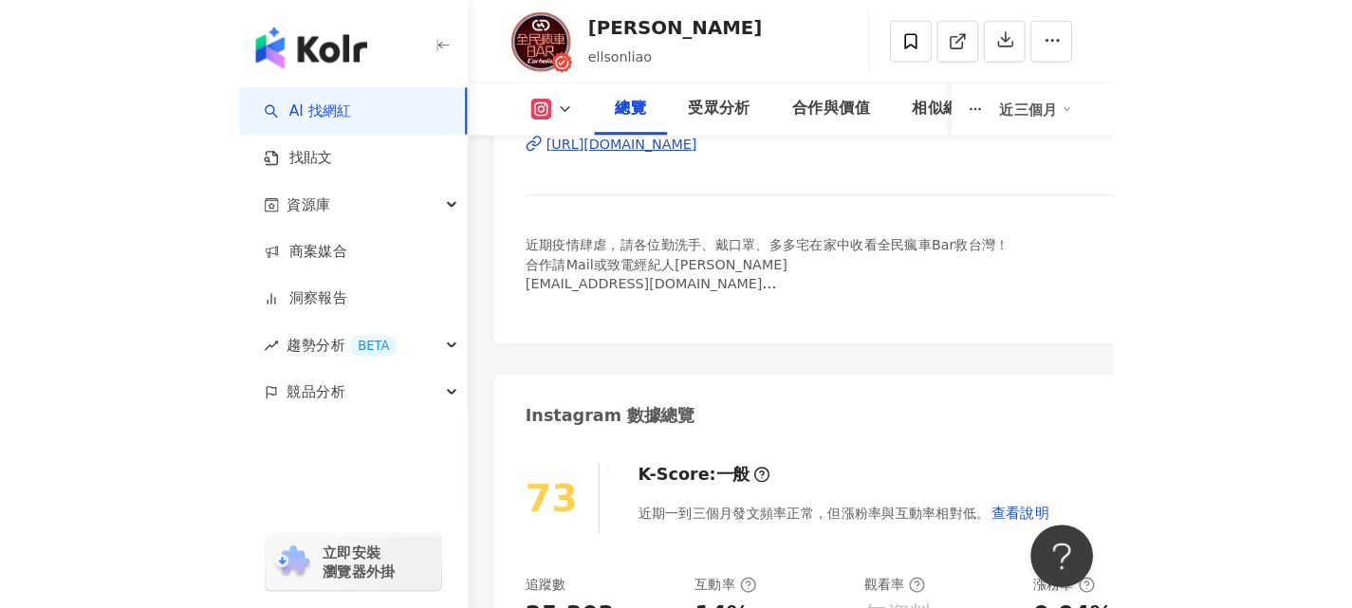
scroll to position [664, 0]
